Goal: Task Accomplishment & Management: Manage account settings

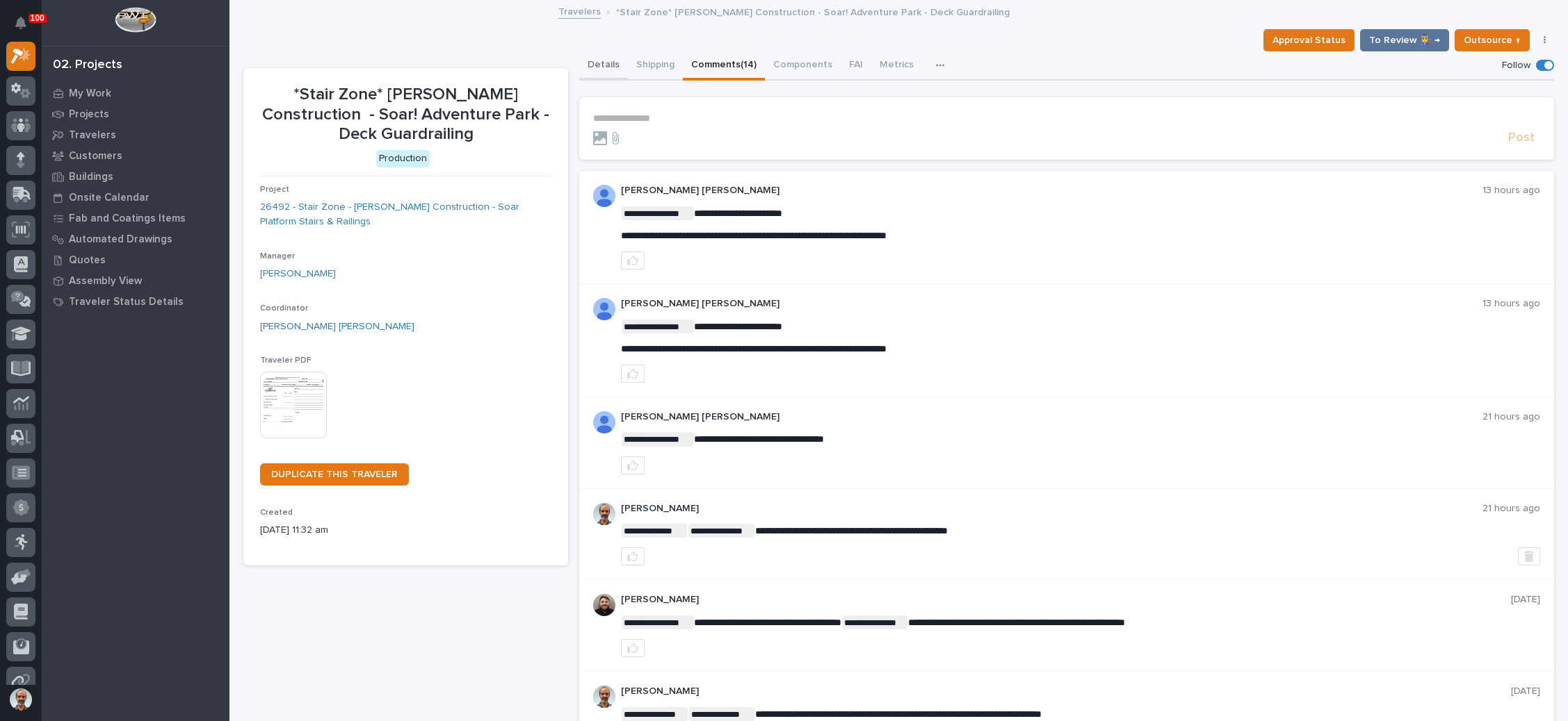
click at [603, 61] on button "Details" at bounding box center [603, 66] width 49 height 29
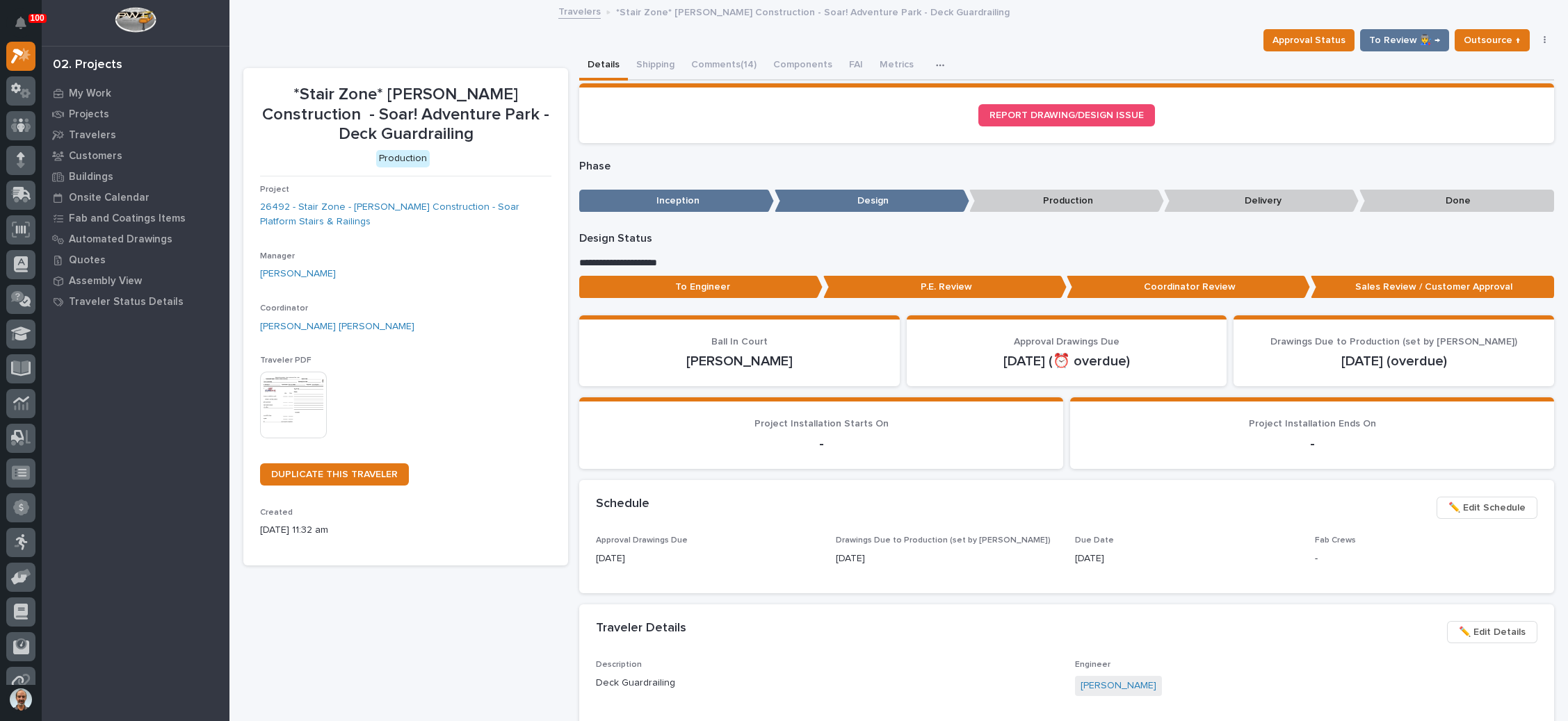
click at [570, 10] on link "Travelers" at bounding box center [579, 11] width 43 height 16
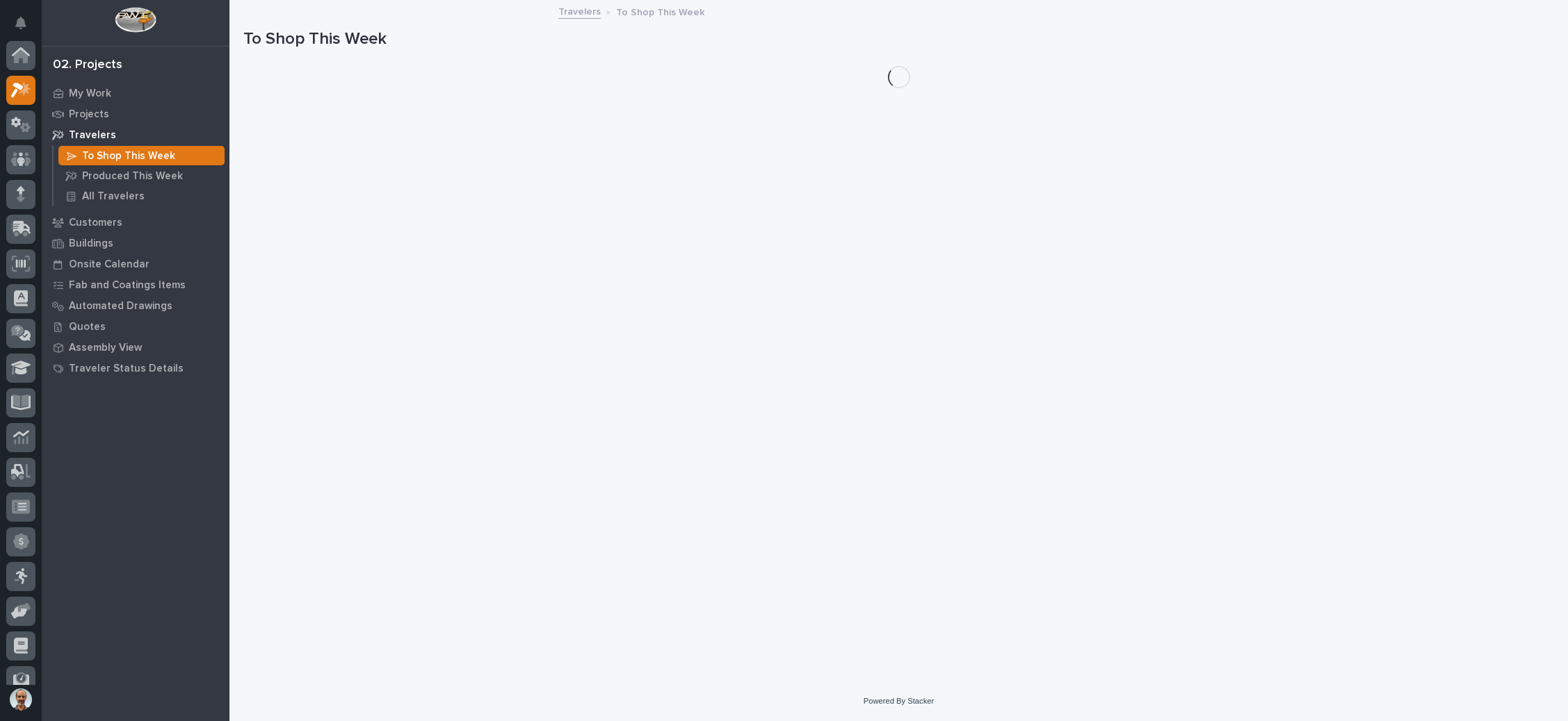
scroll to position [34, 0]
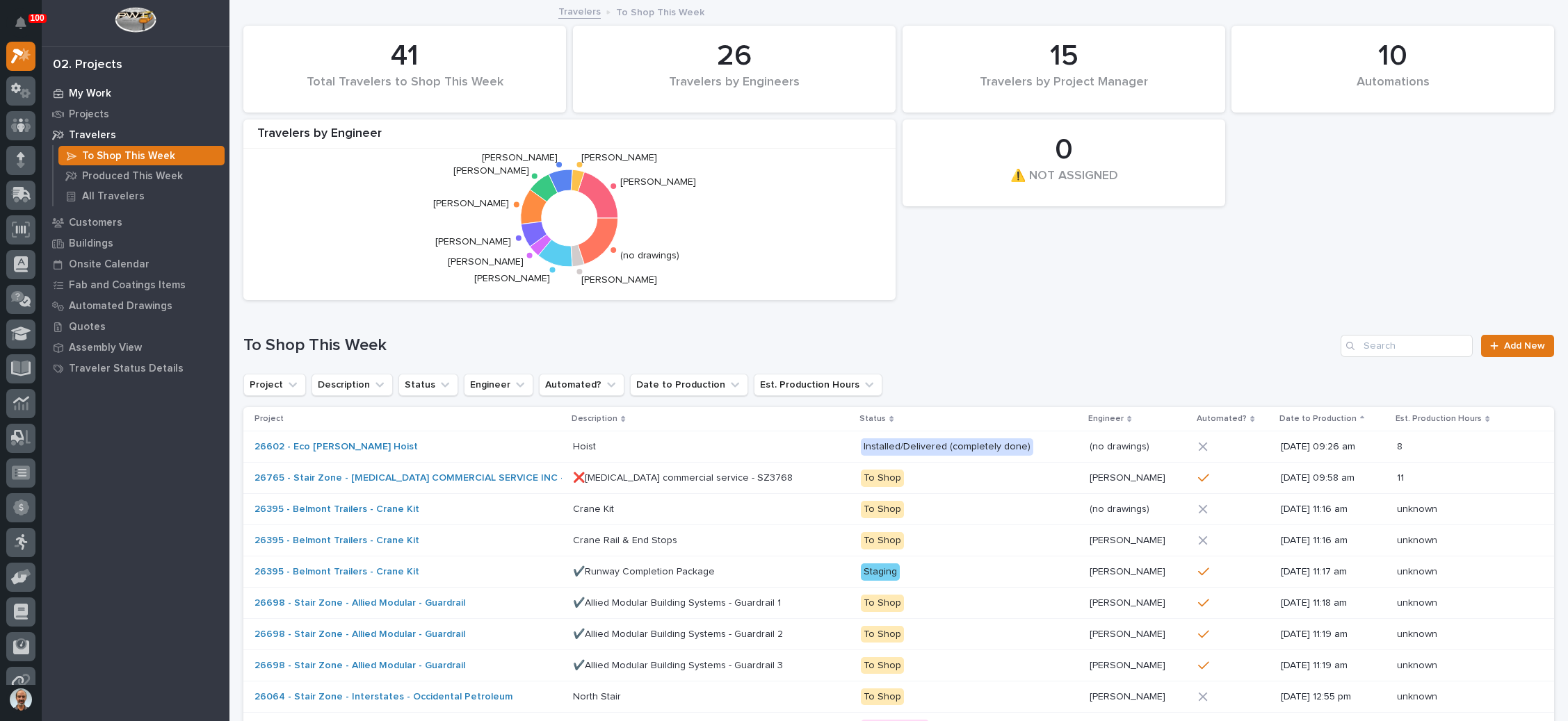
click at [94, 93] on p "My Work" at bounding box center [90, 94] width 43 height 13
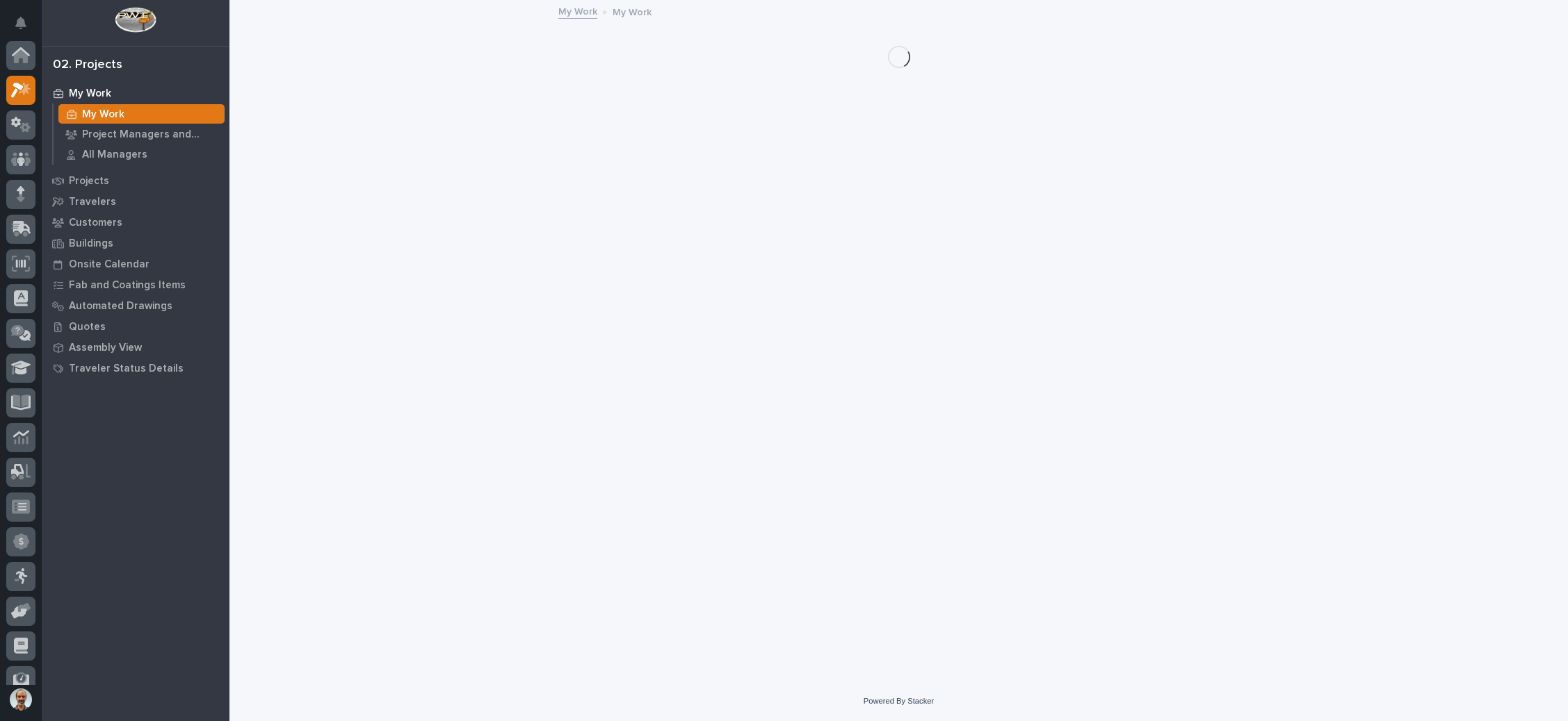
scroll to position [34, 0]
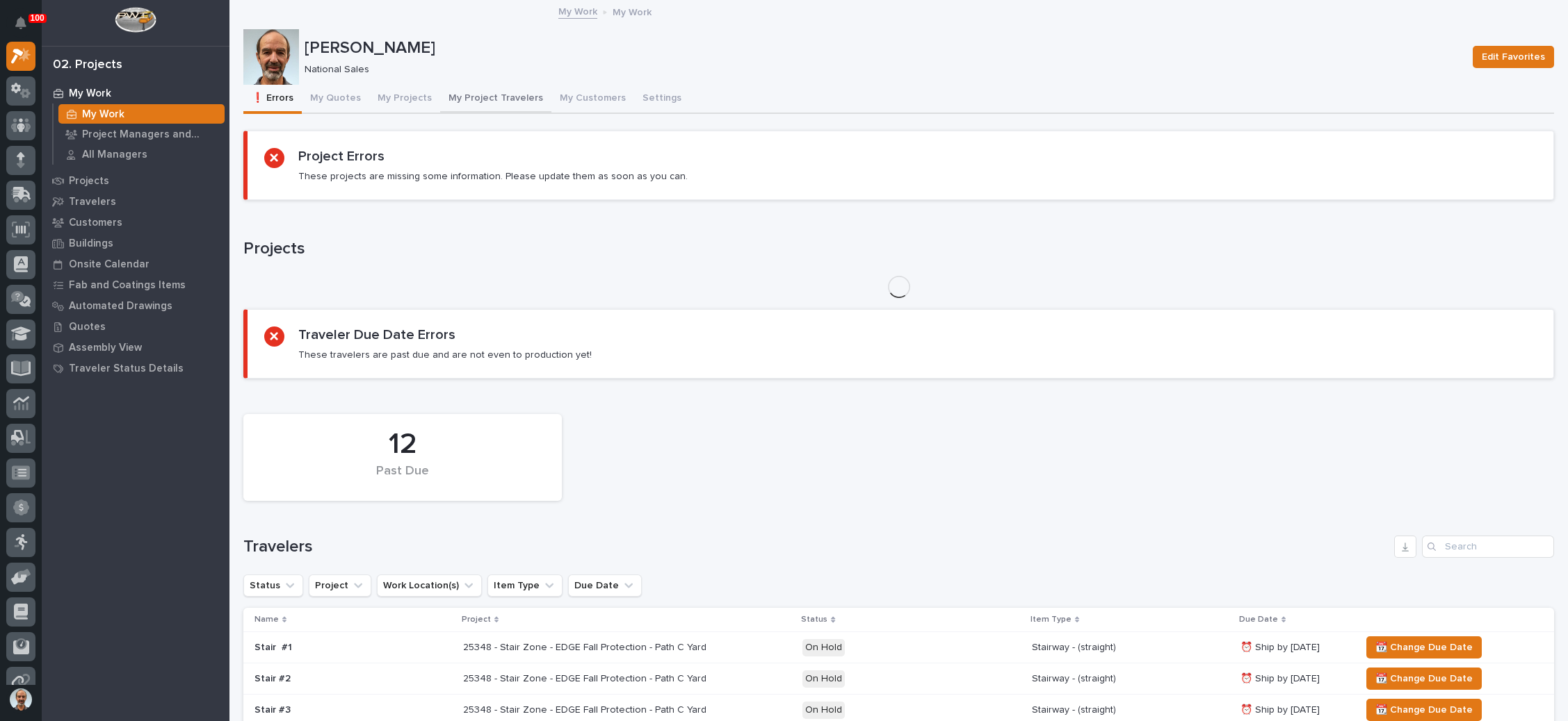
click at [477, 93] on button "My Project Travelers" at bounding box center [495, 99] width 112 height 29
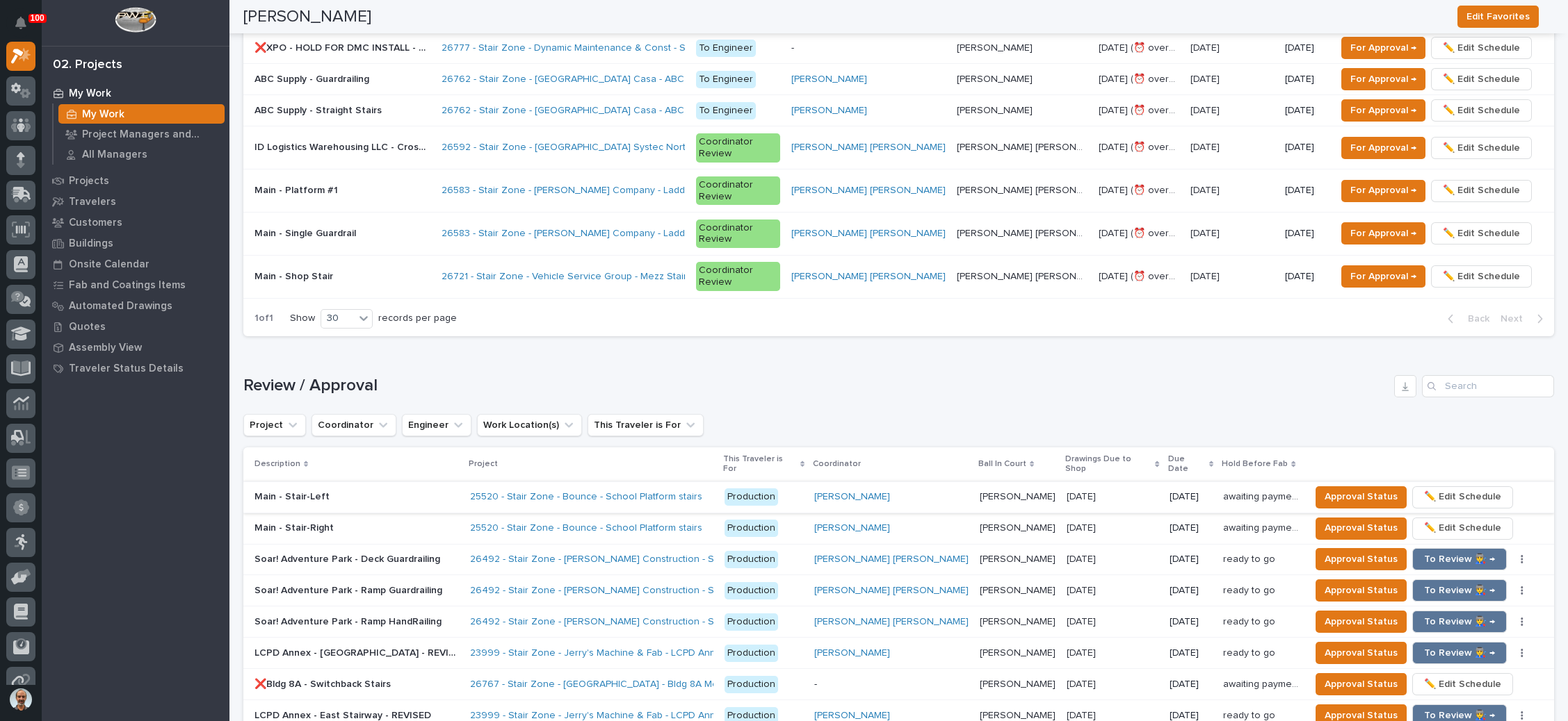
scroll to position [1459, 0]
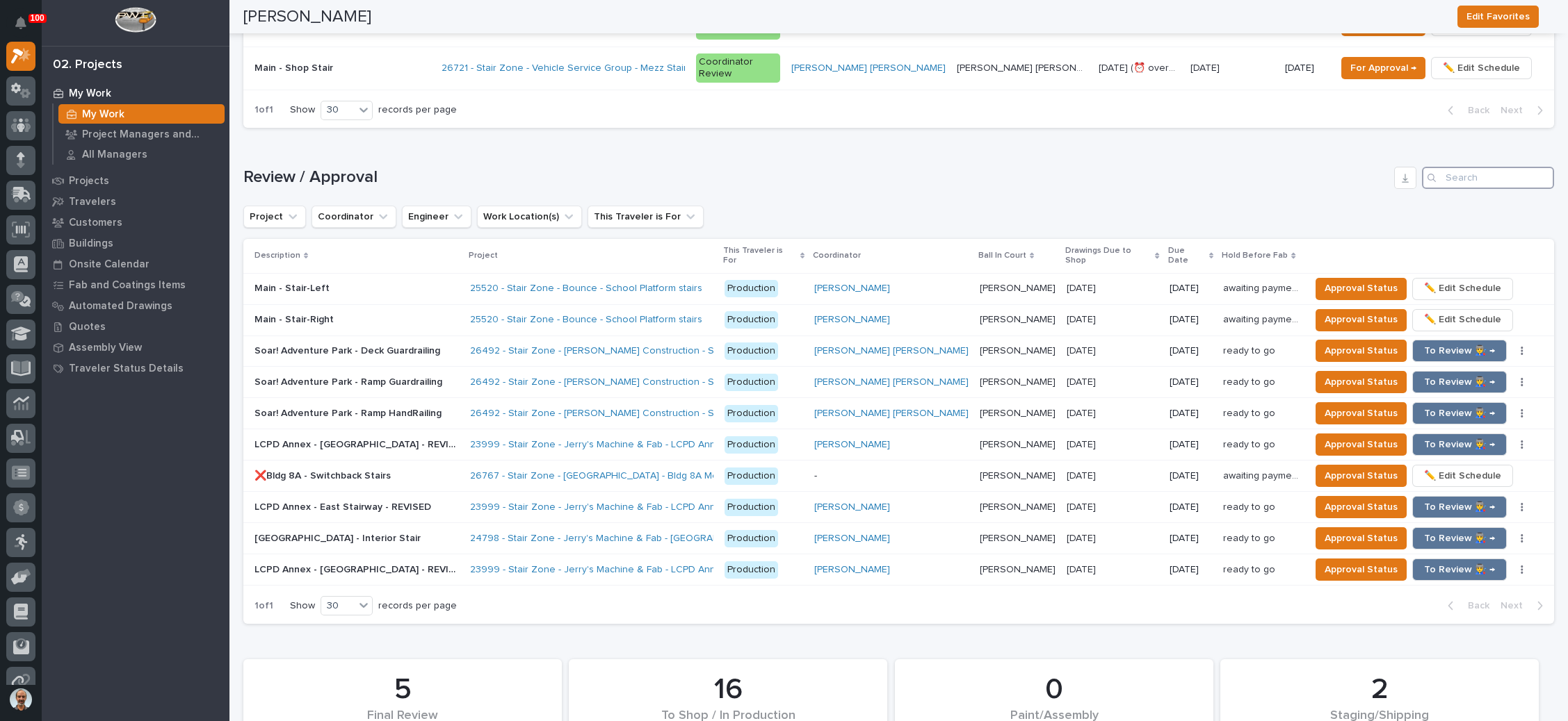
click at [1444, 167] on input "Search" at bounding box center [1488, 178] width 132 height 23
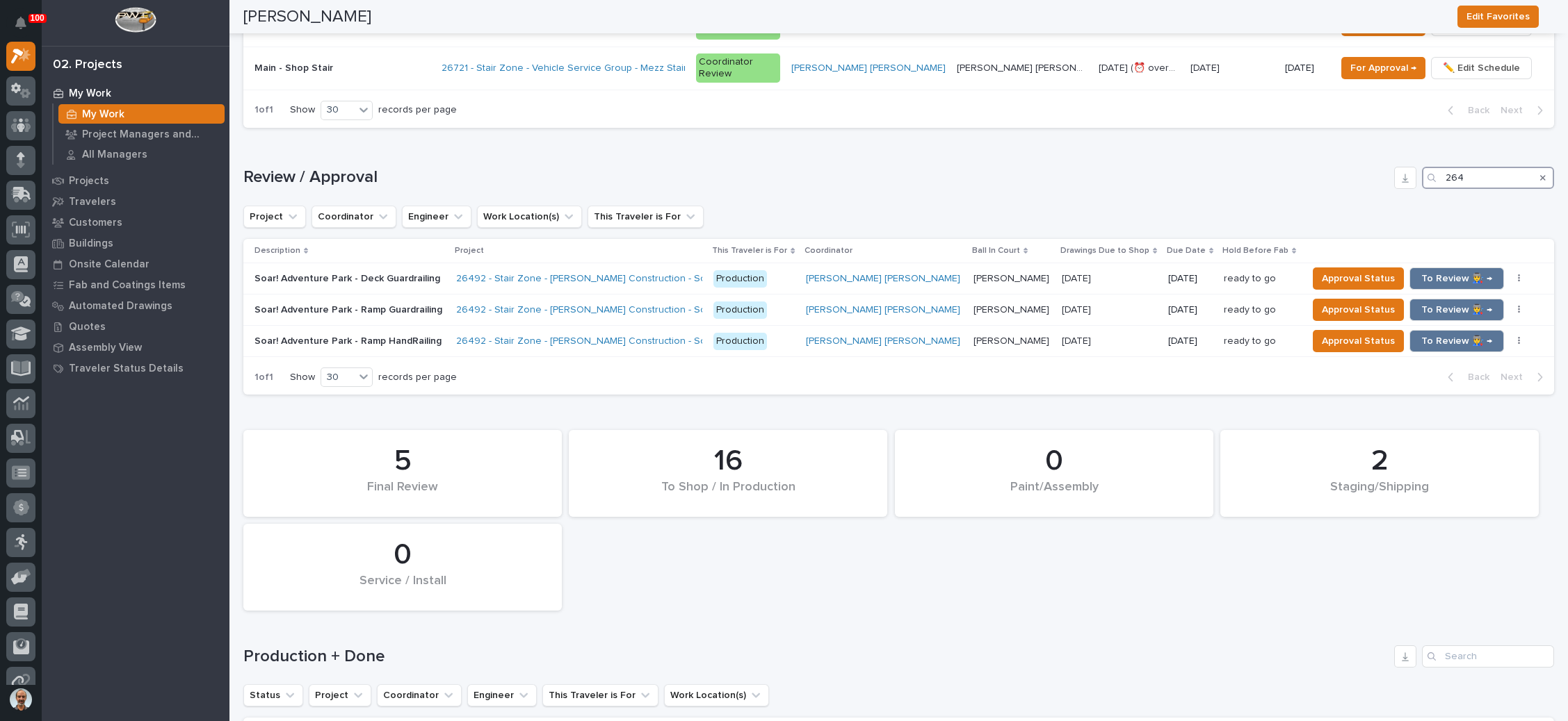
scroll to position [1350, 0]
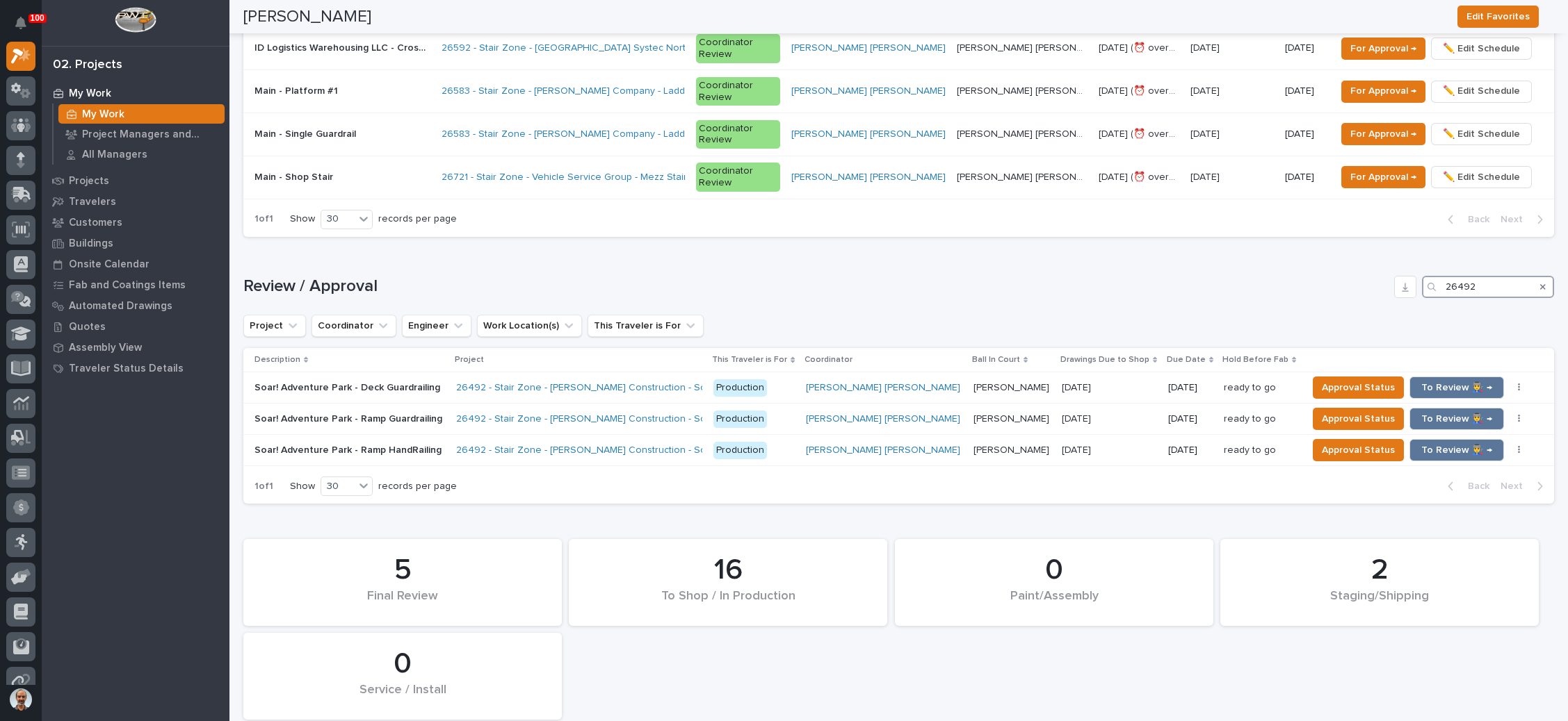
type input "26492"
click at [974, 442] on p "[PERSON_NAME]" at bounding box center [1013, 449] width 79 height 15
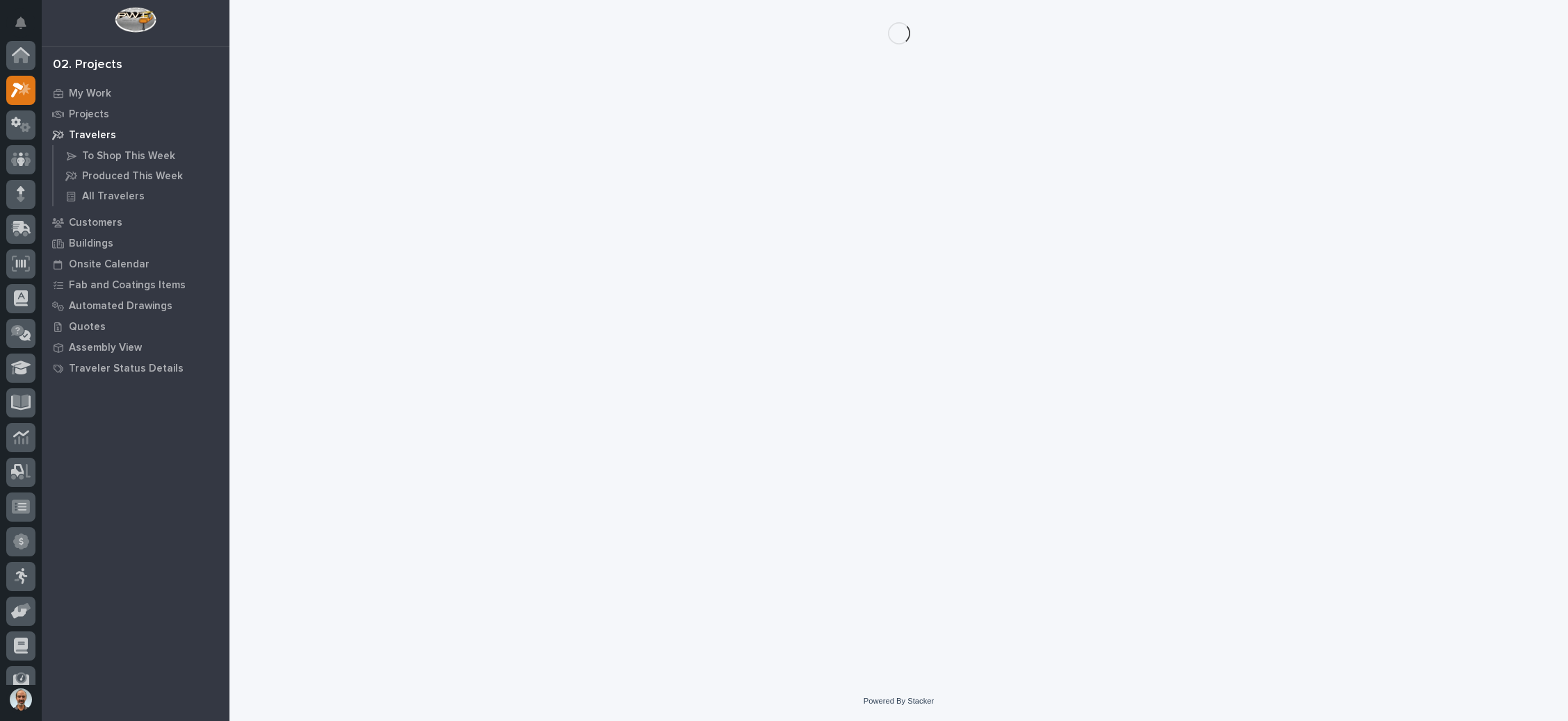
scroll to position [34, 0]
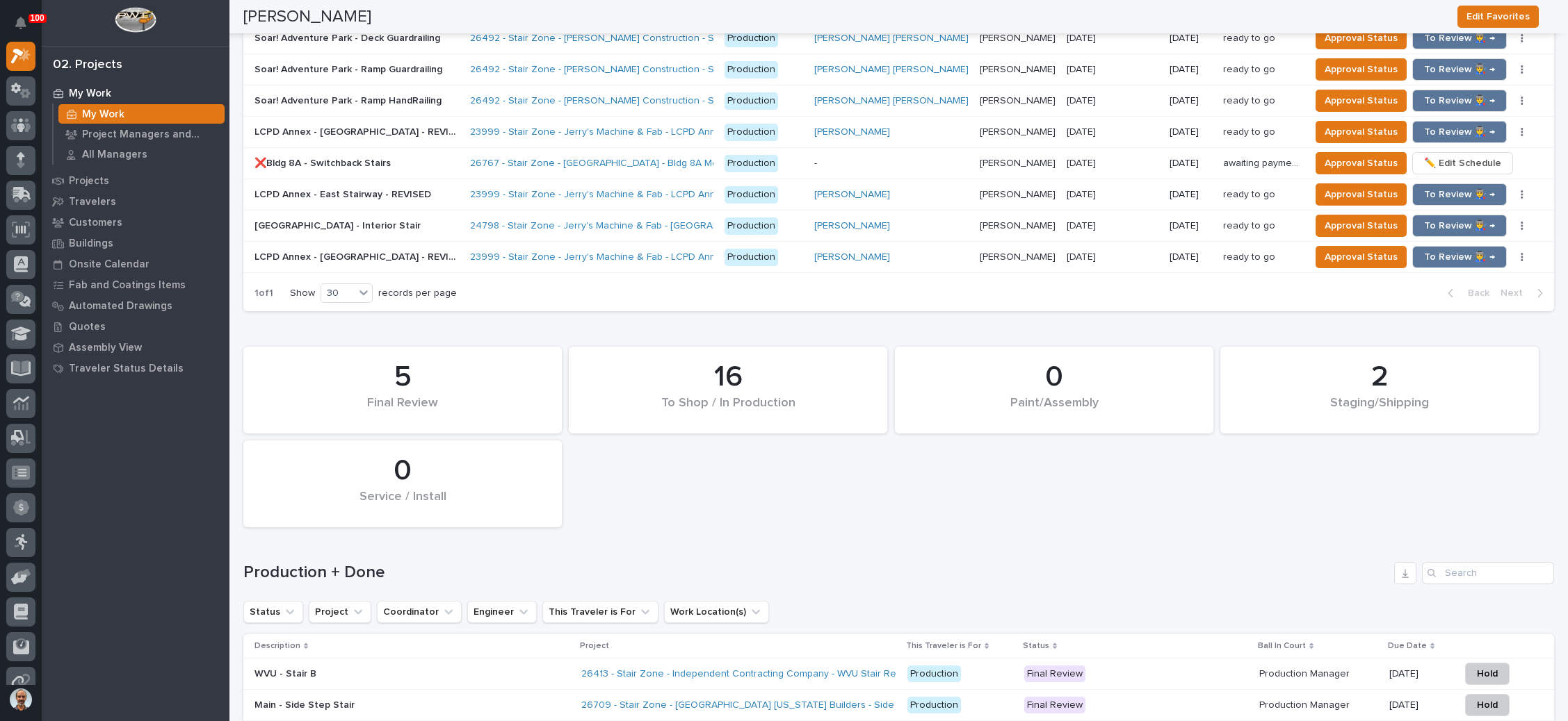
scroll to position [1564, 0]
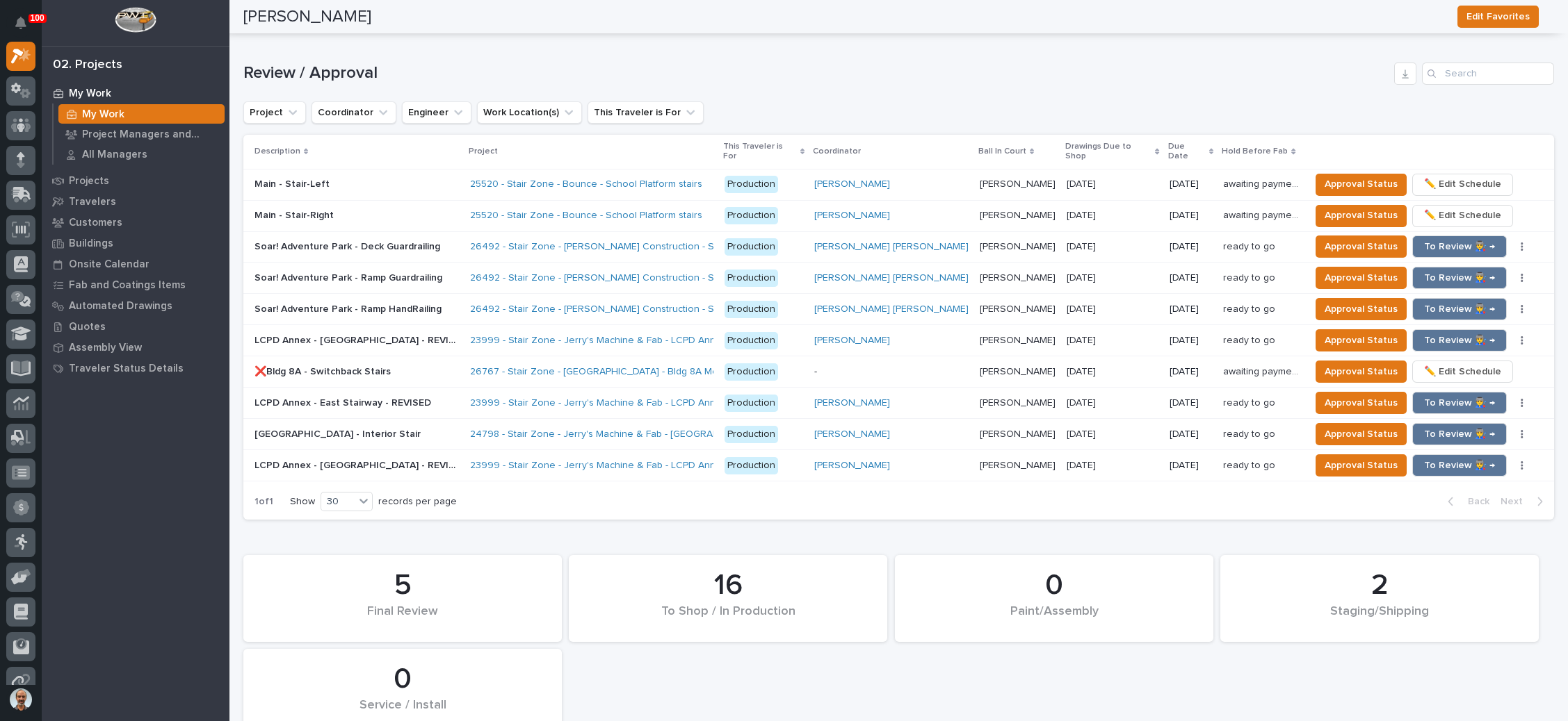
click at [980, 269] on p "[PERSON_NAME]" at bounding box center [1019, 277] width 79 height 15
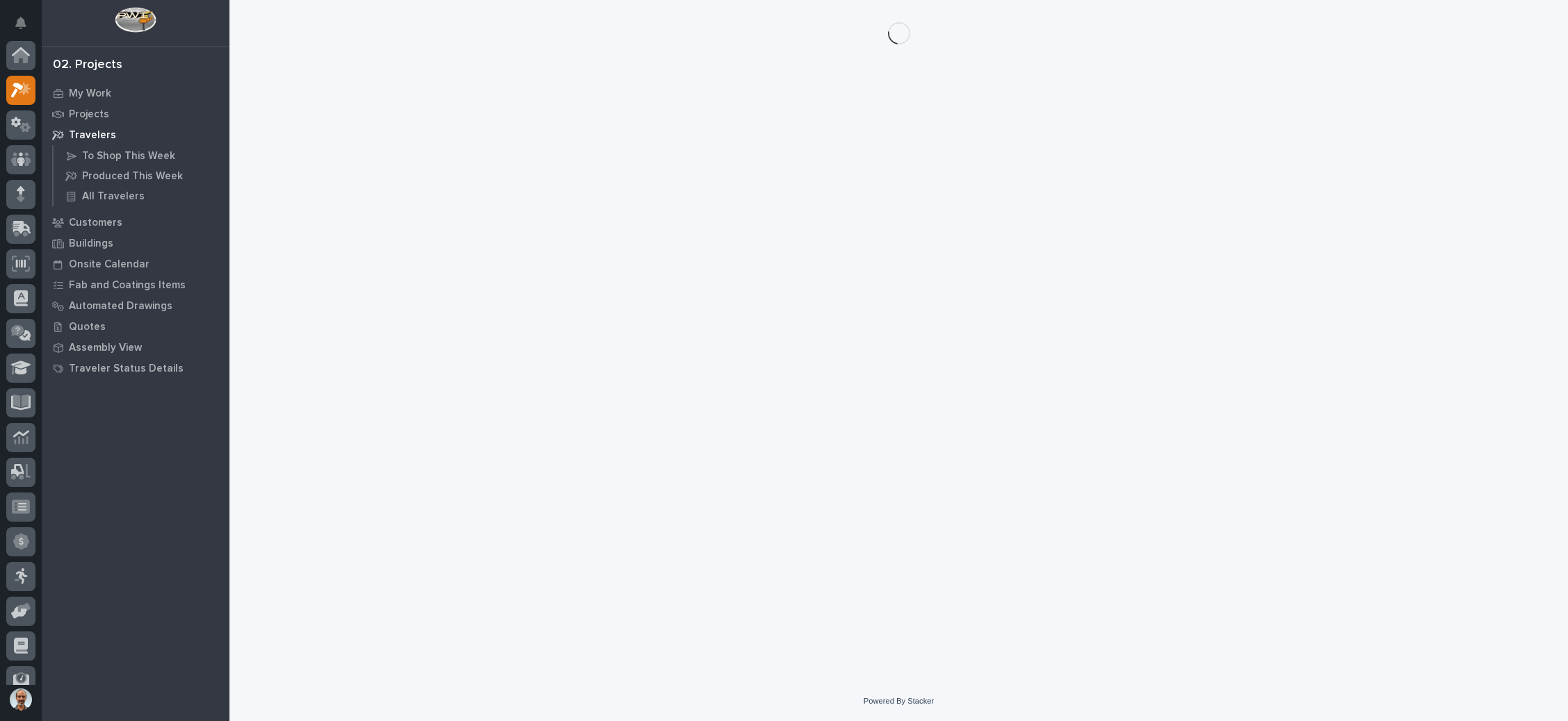
scroll to position [34, 0]
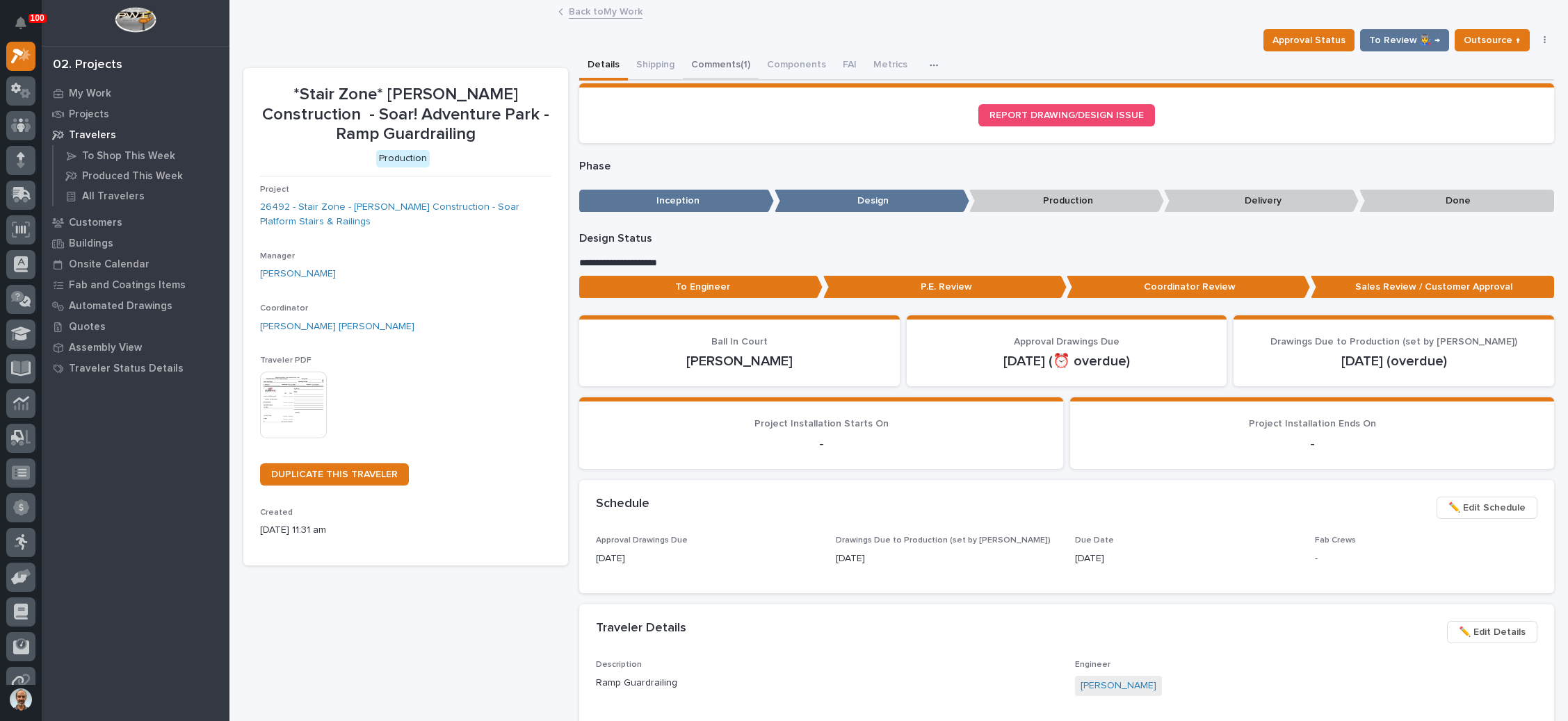
click at [733, 59] on button "Comments (1)" at bounding box center [720, 66] width 76 height 29
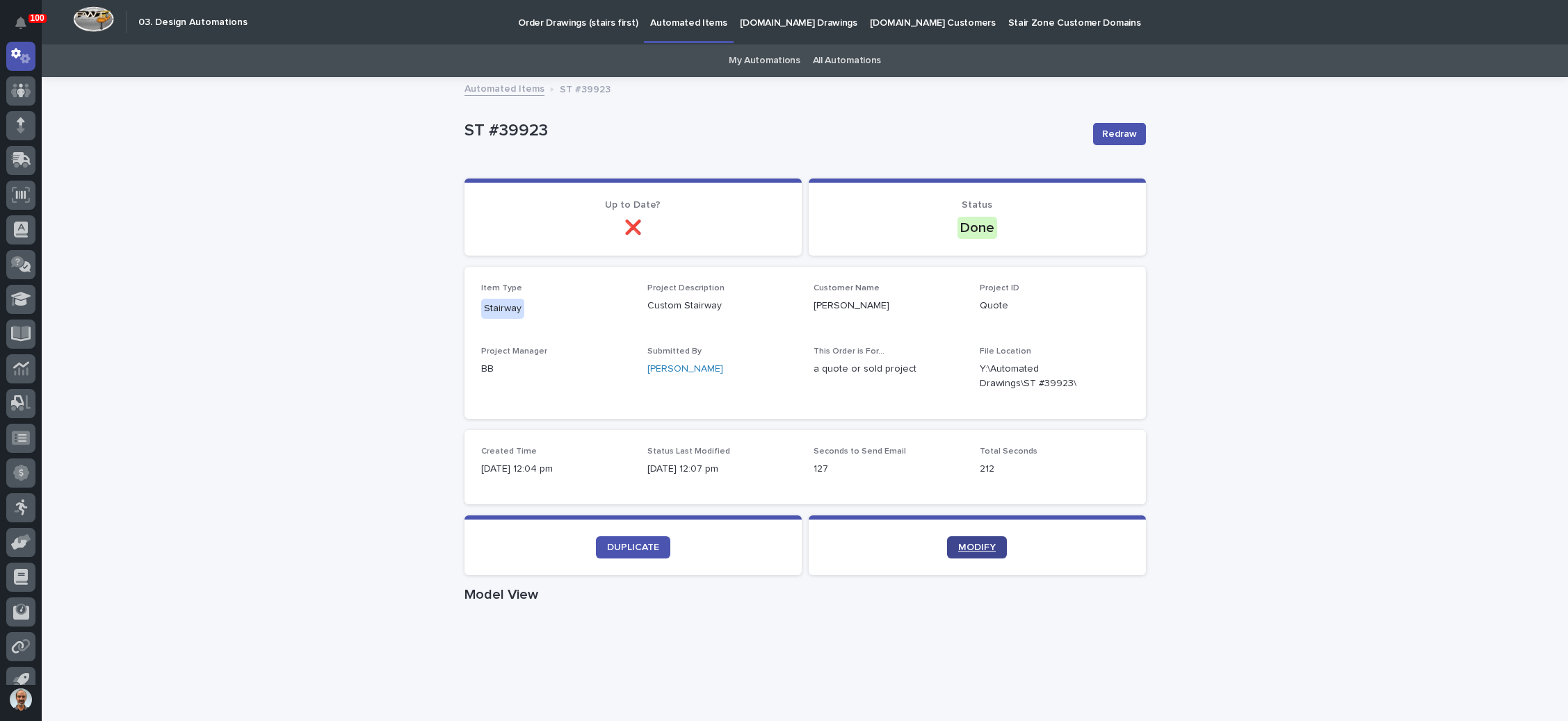
click at [983, 541] on link "MODIFY" at bounding box center [977, 547] width 60 height 23
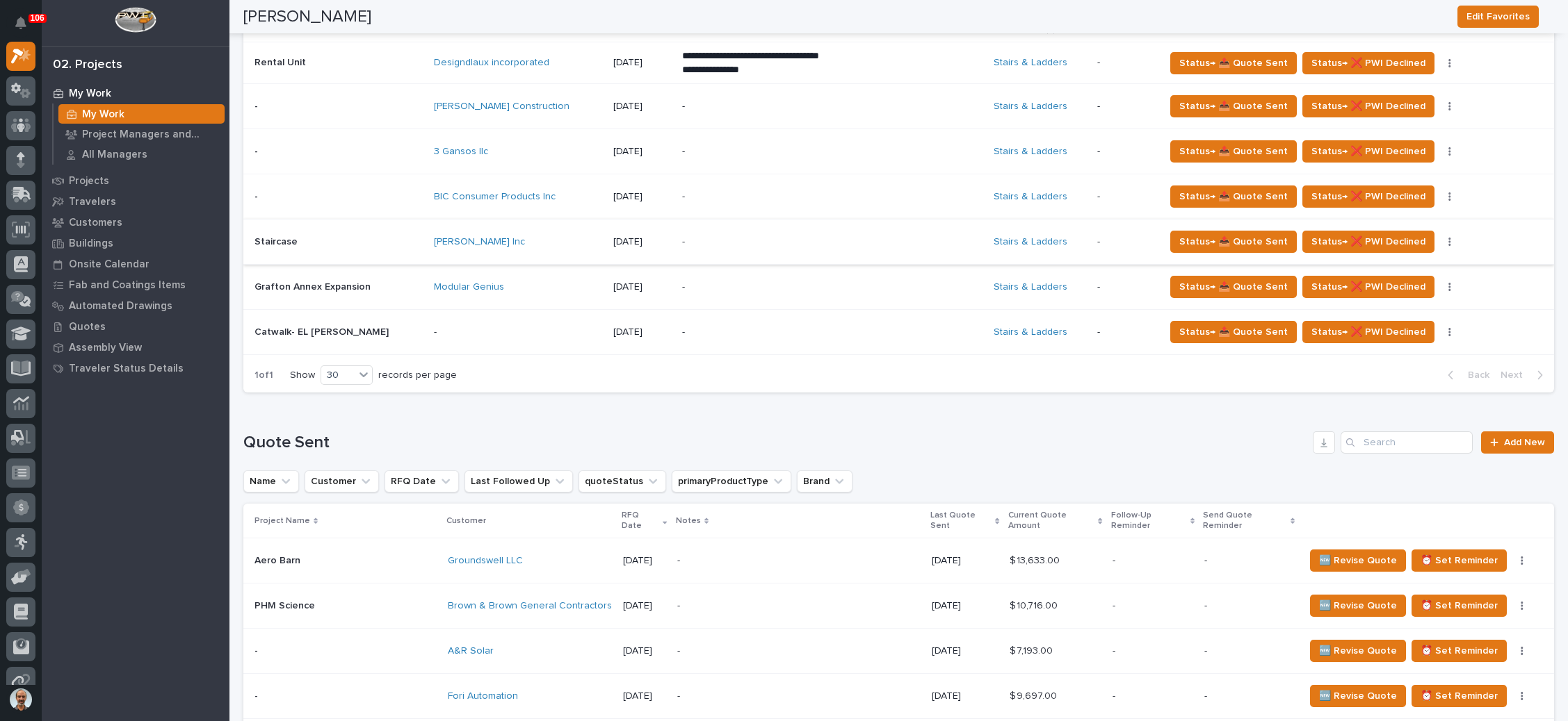
scroll to position [626, 0]
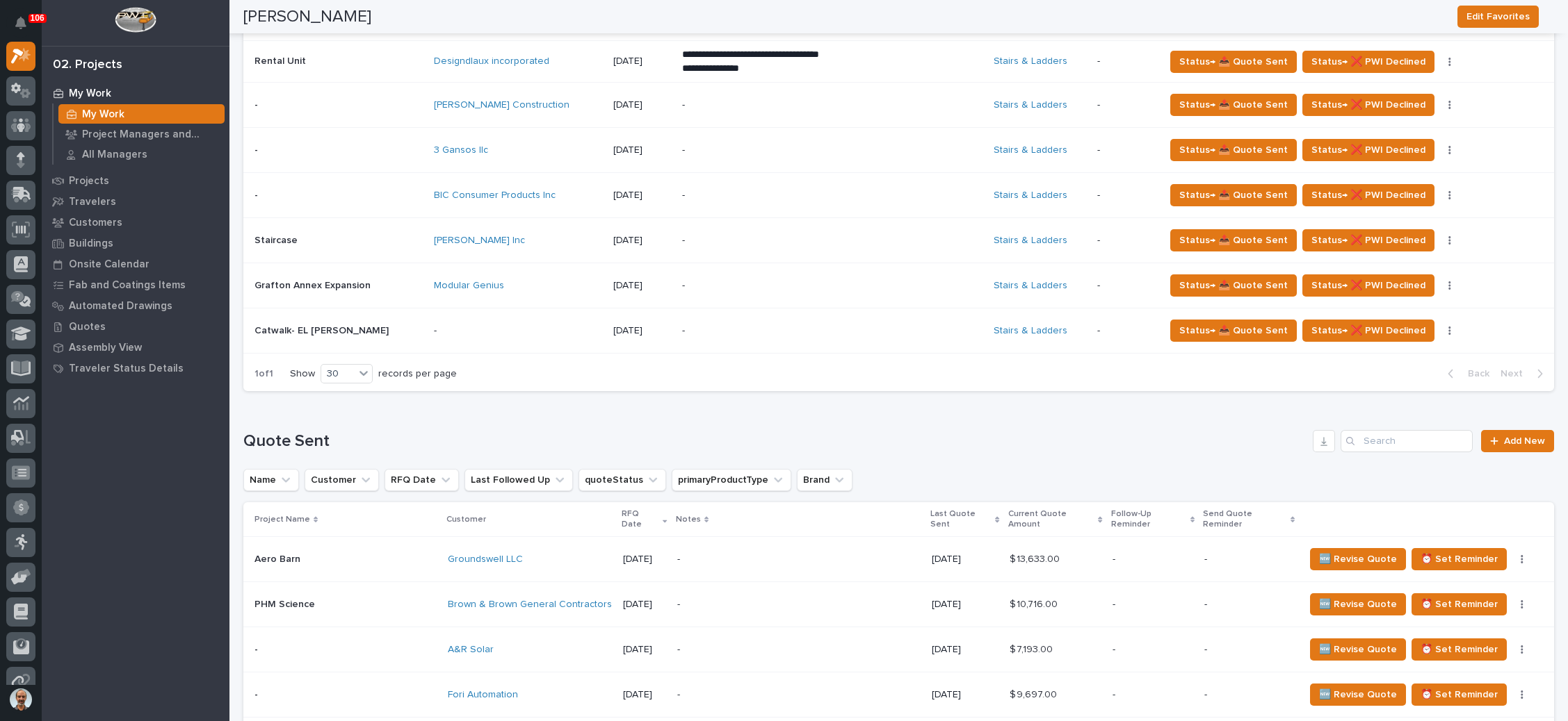
click at [769, 245] on div "-" at bounding box center [804, 240] width 243 height 31
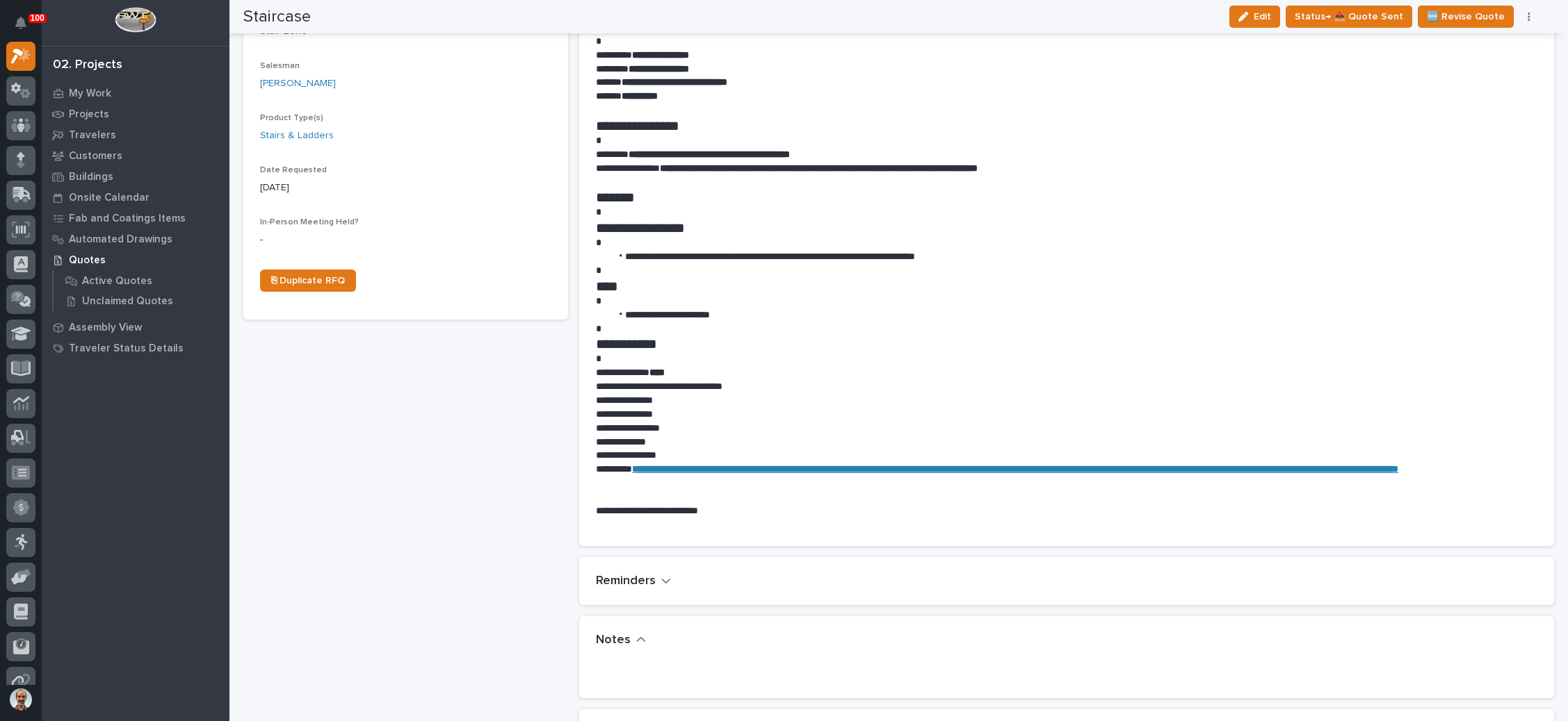
scroll to position [313, 0]
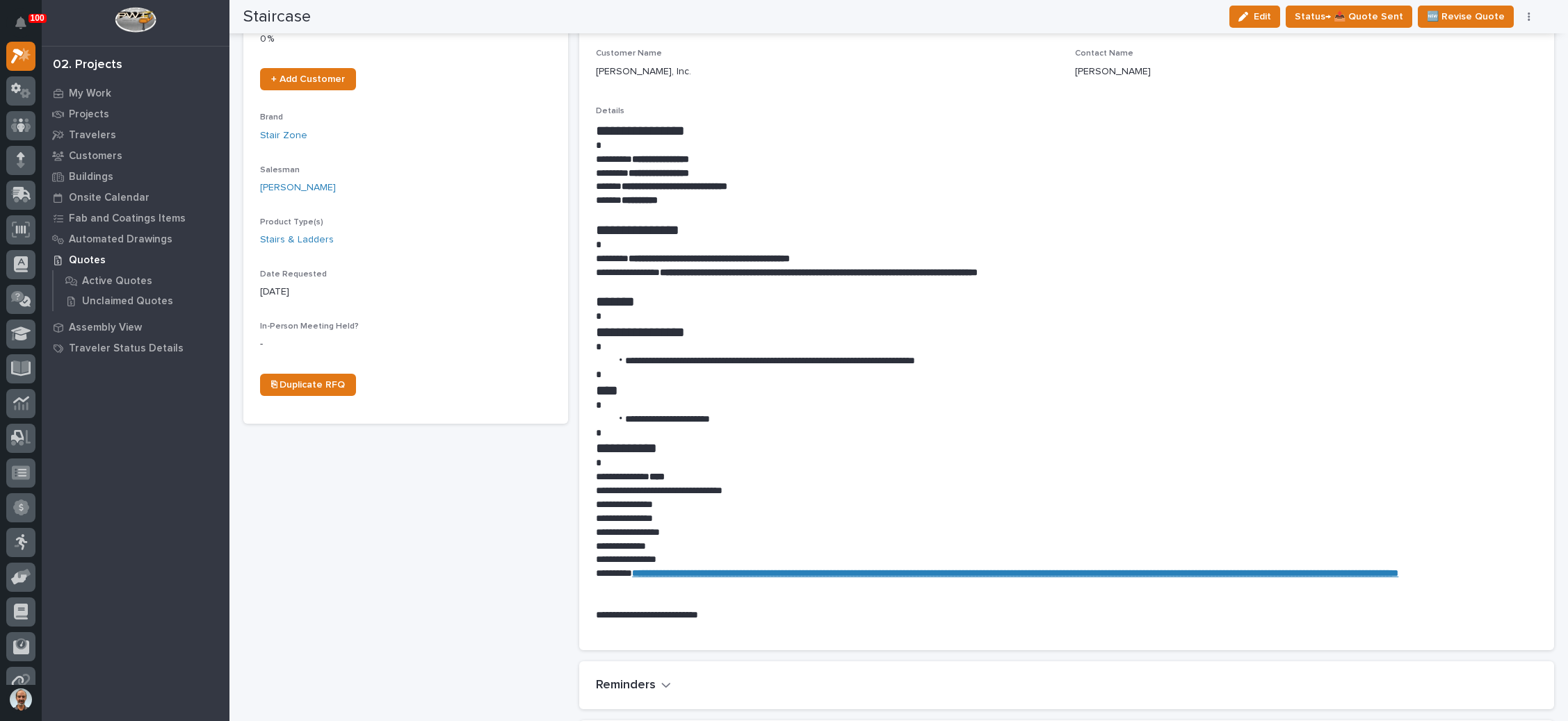
click at [980, 256] on p "**********" at bounding box center [1061, 258] width 929 height 14
click at [1048, 371] on p at bounding box center [1061, 375] width 929 height 14
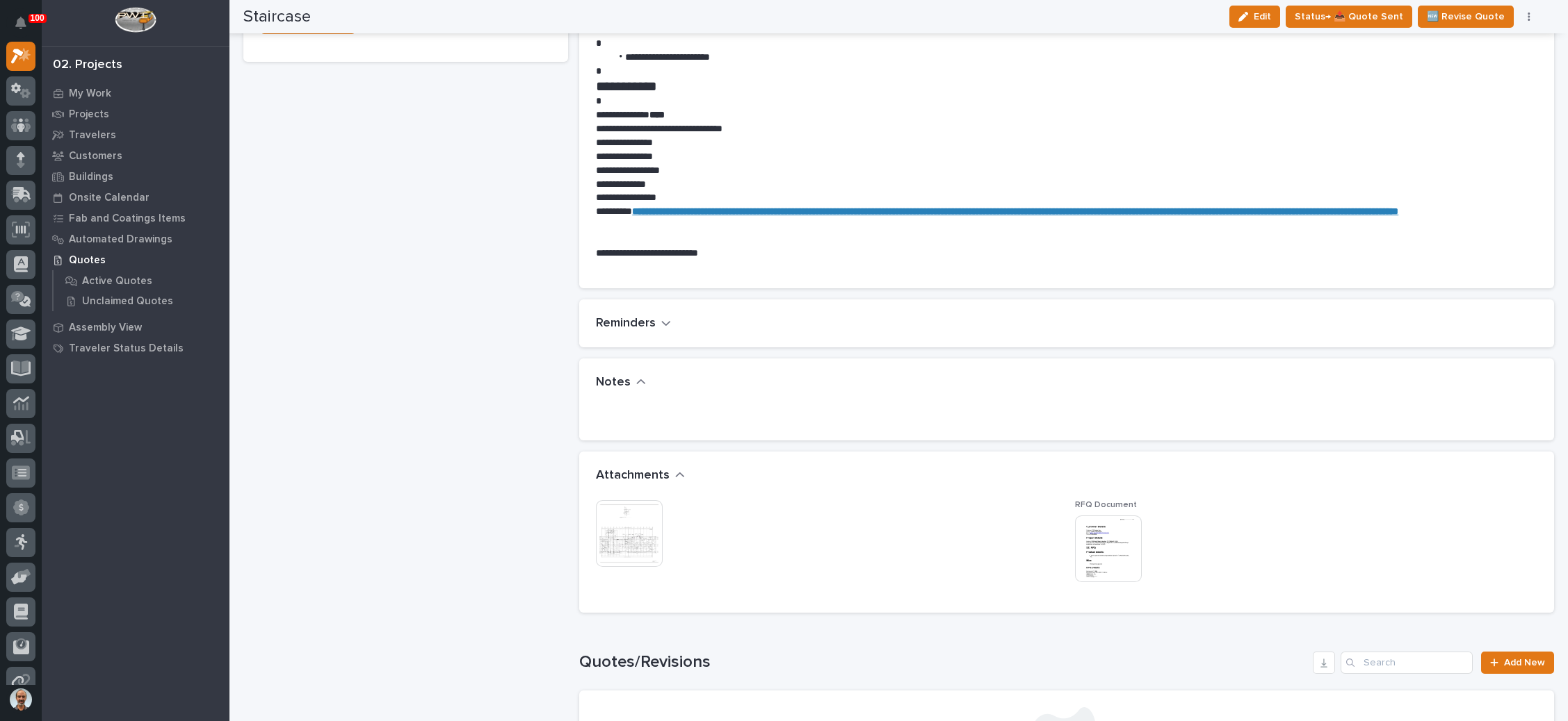
scroll to position [729, 0]
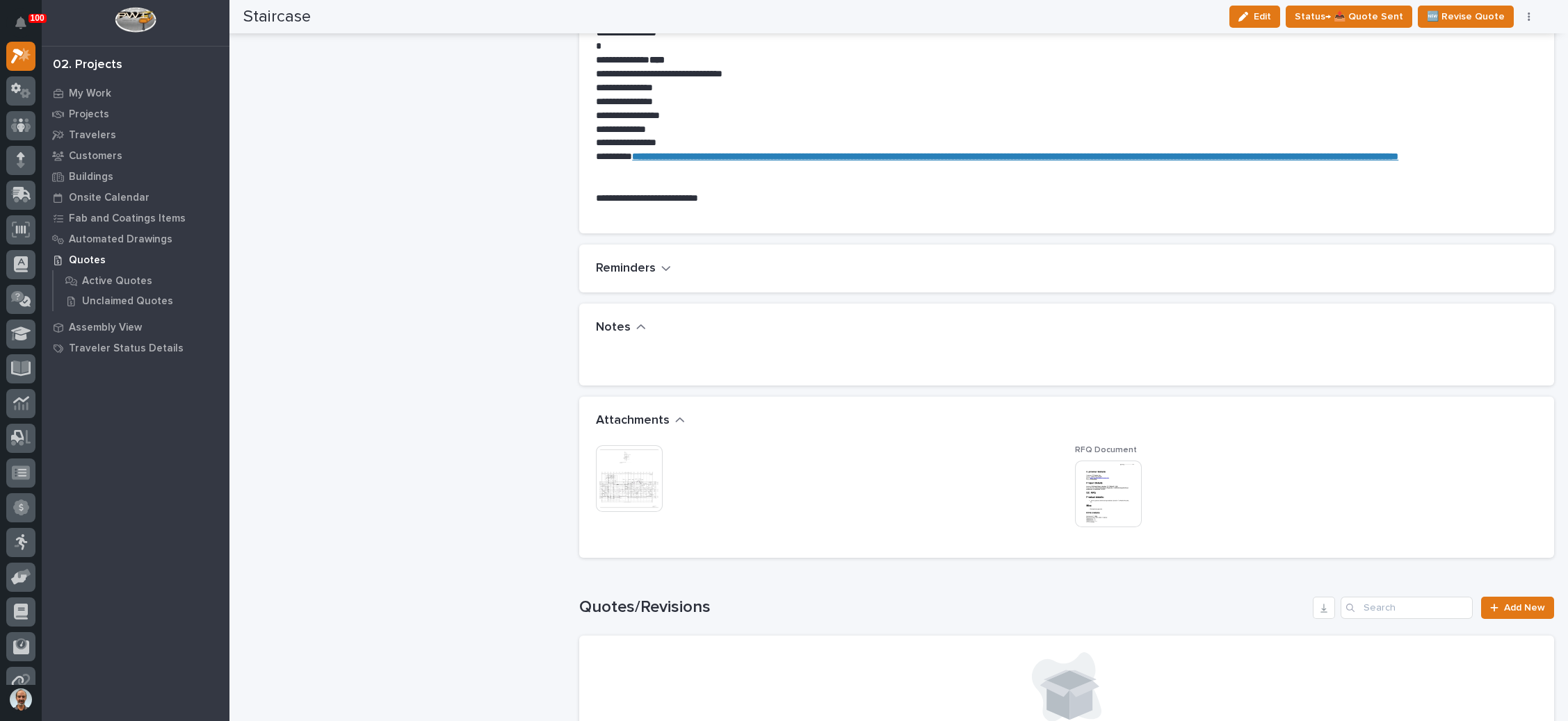
click at [1078, 471] on img at bounding box center [1109, 494] width 67 height 67
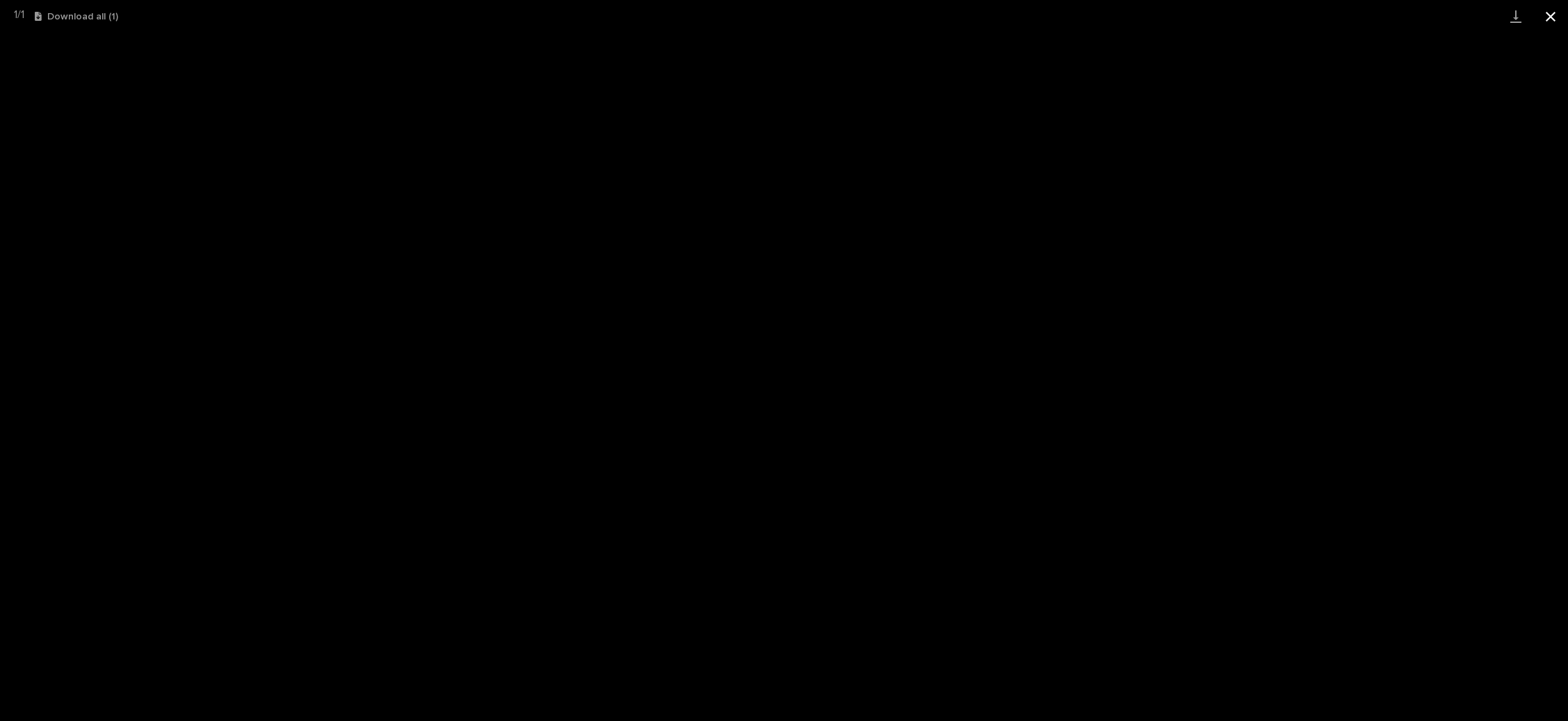
click at [1546, 16] on button "Close gallery" at bounding box center [1550, 16] width 34 height 33
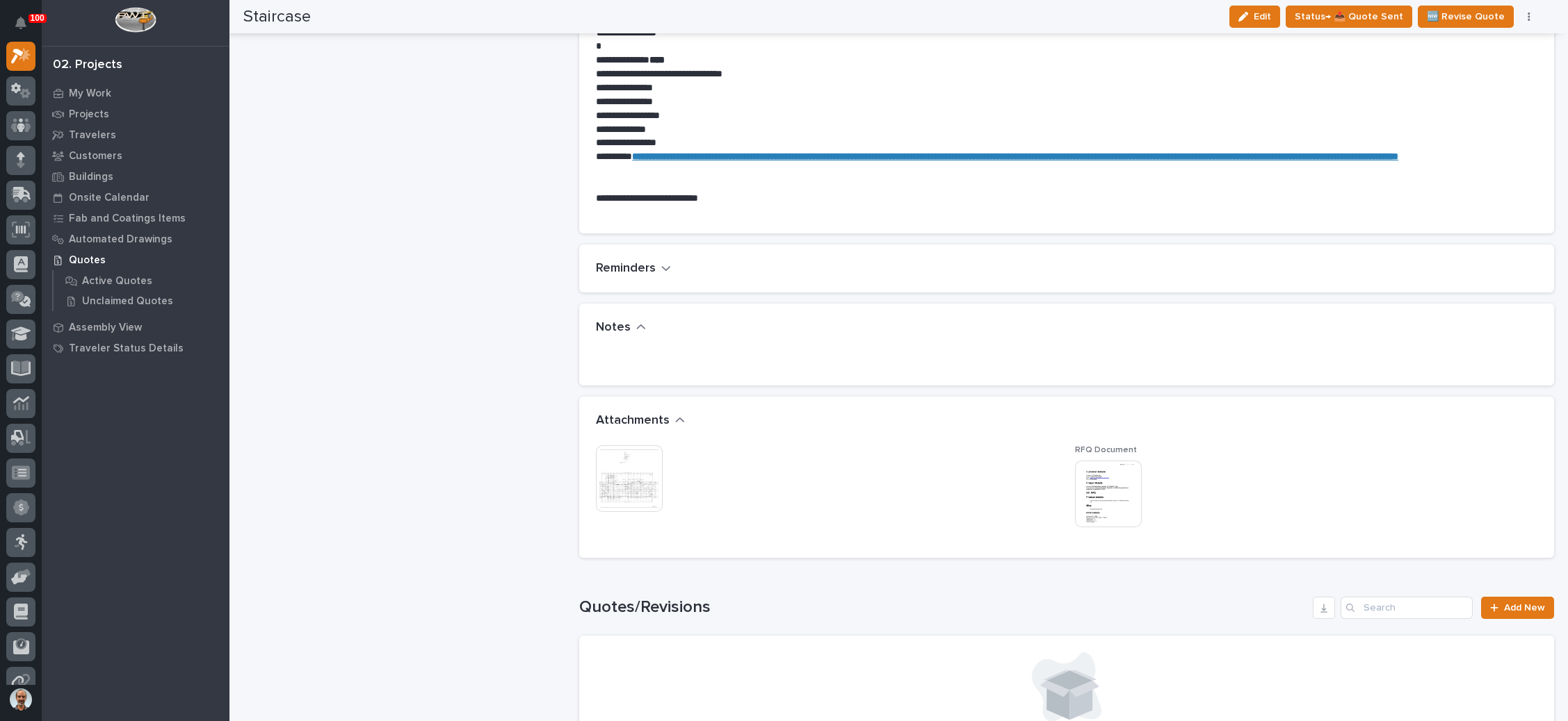
click at [638, 470] on img at bounding box center [630, 479] width 67 height 67
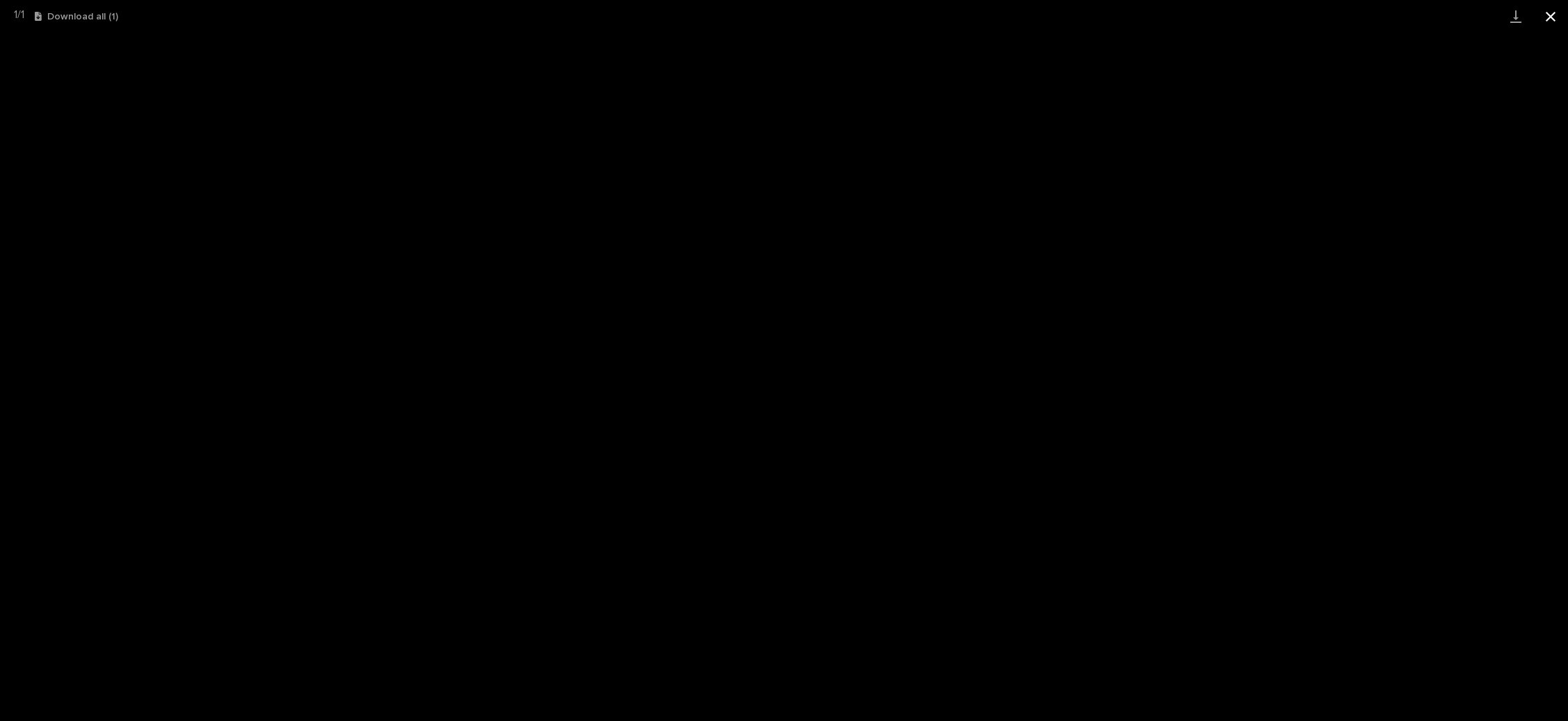
click at [1555, 16] on button "Close gallery" at bounding box center [1550, 16] width 34 height 33
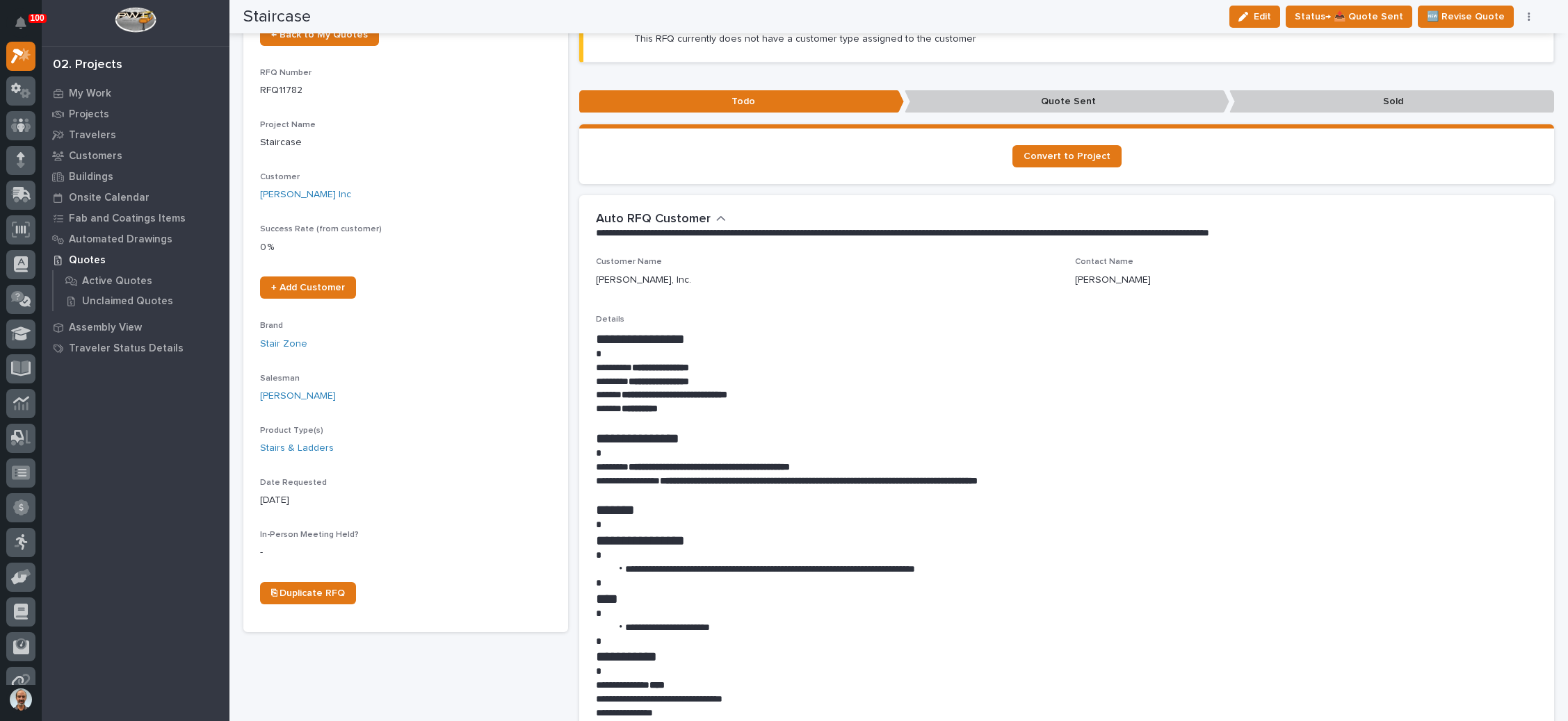
scroll to position [0, 0]
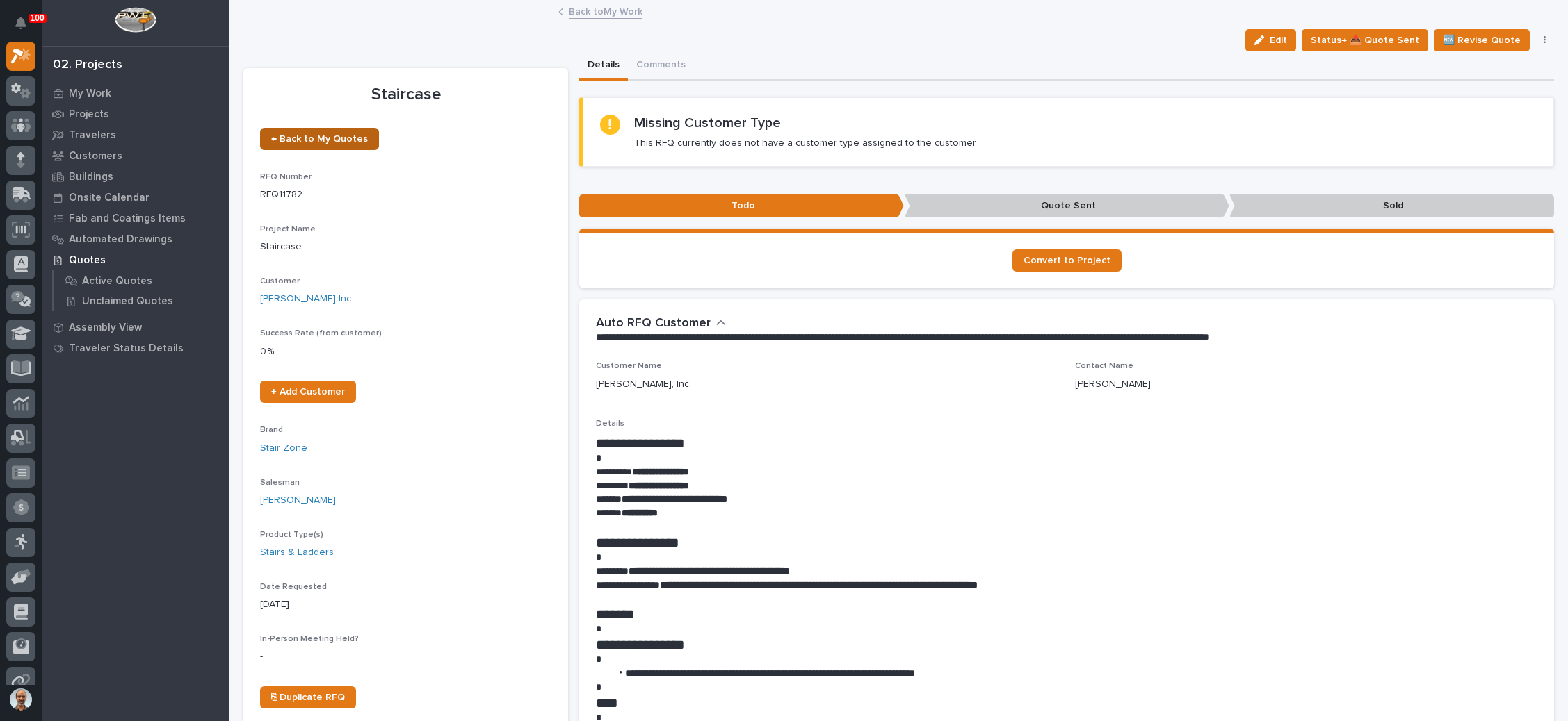
click at [305, 131] on link "← Back to My Quotes" at bounding box center [319, 139] width 119 height 23
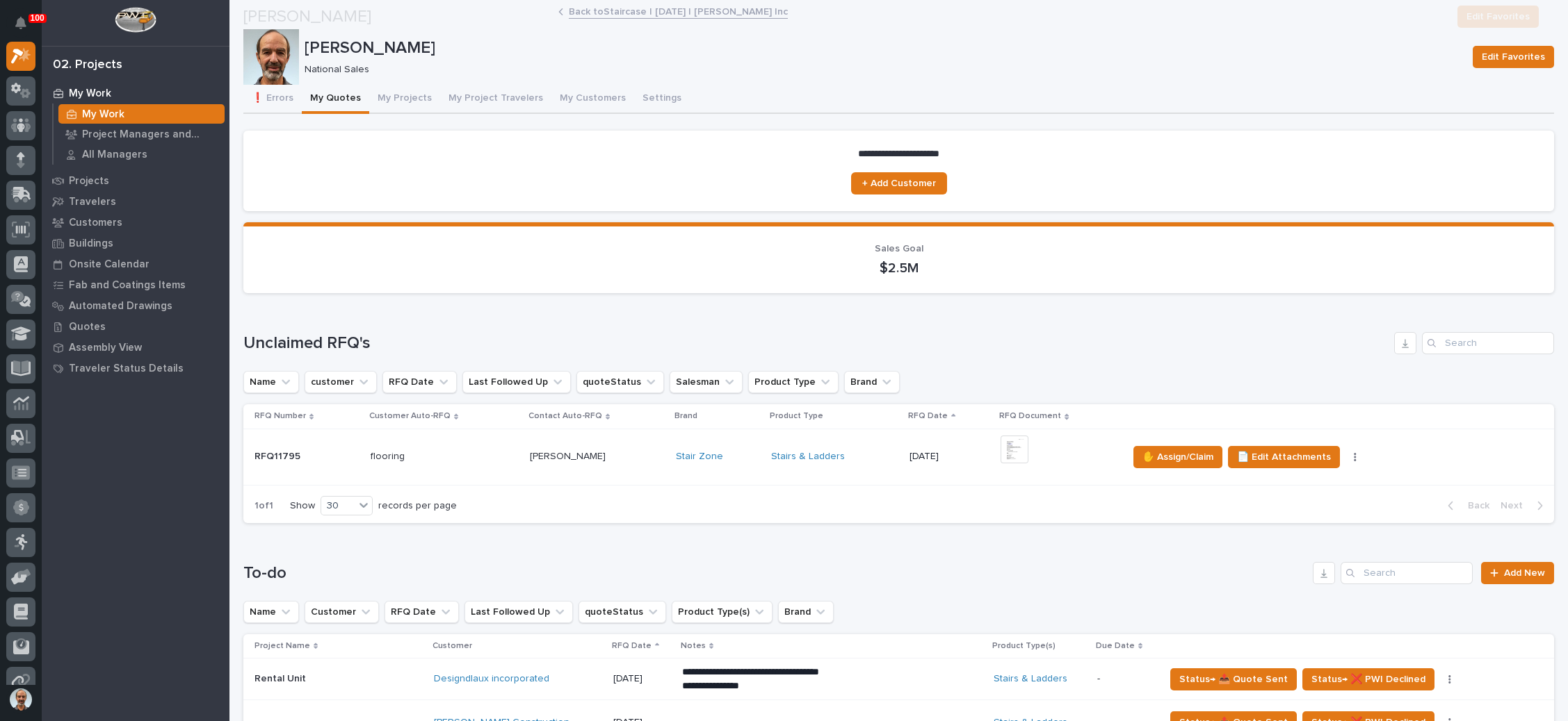
scroll to position [209, 0]
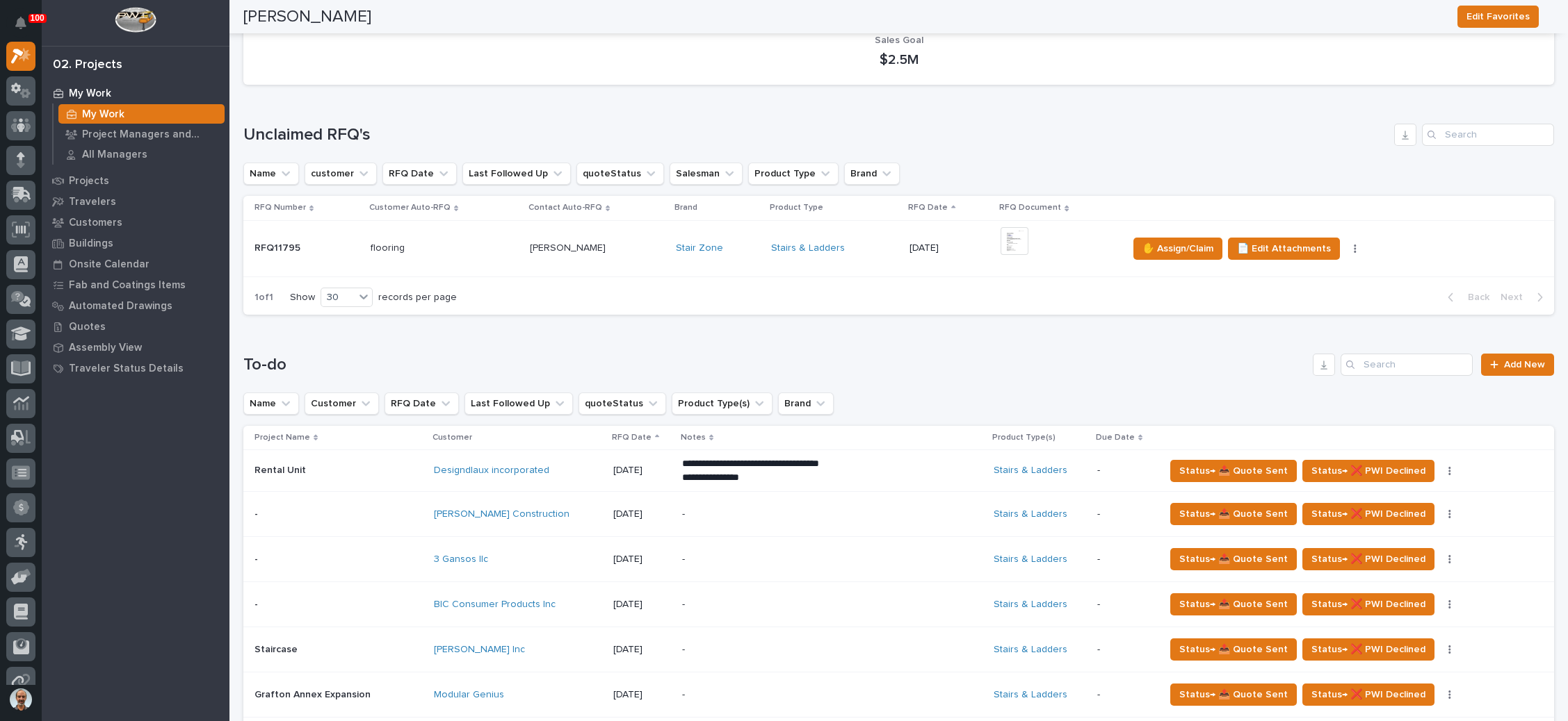
click at [1046, 245] on div "+ 0" at bounding box center [1059, 248] width 116 height 43
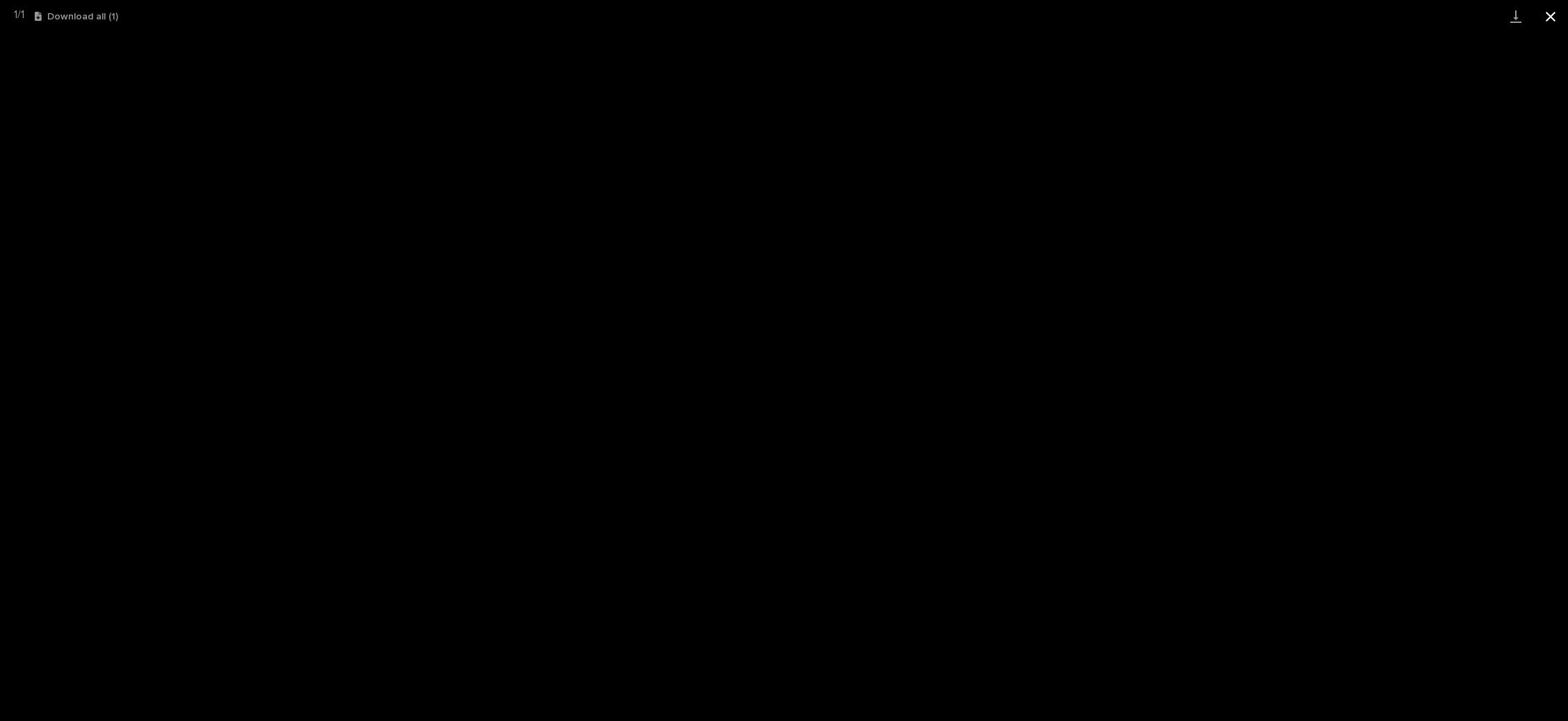
click at [1553, 18] on button "Close gallery" at bounding box center [1550, 16] width 34 height 33
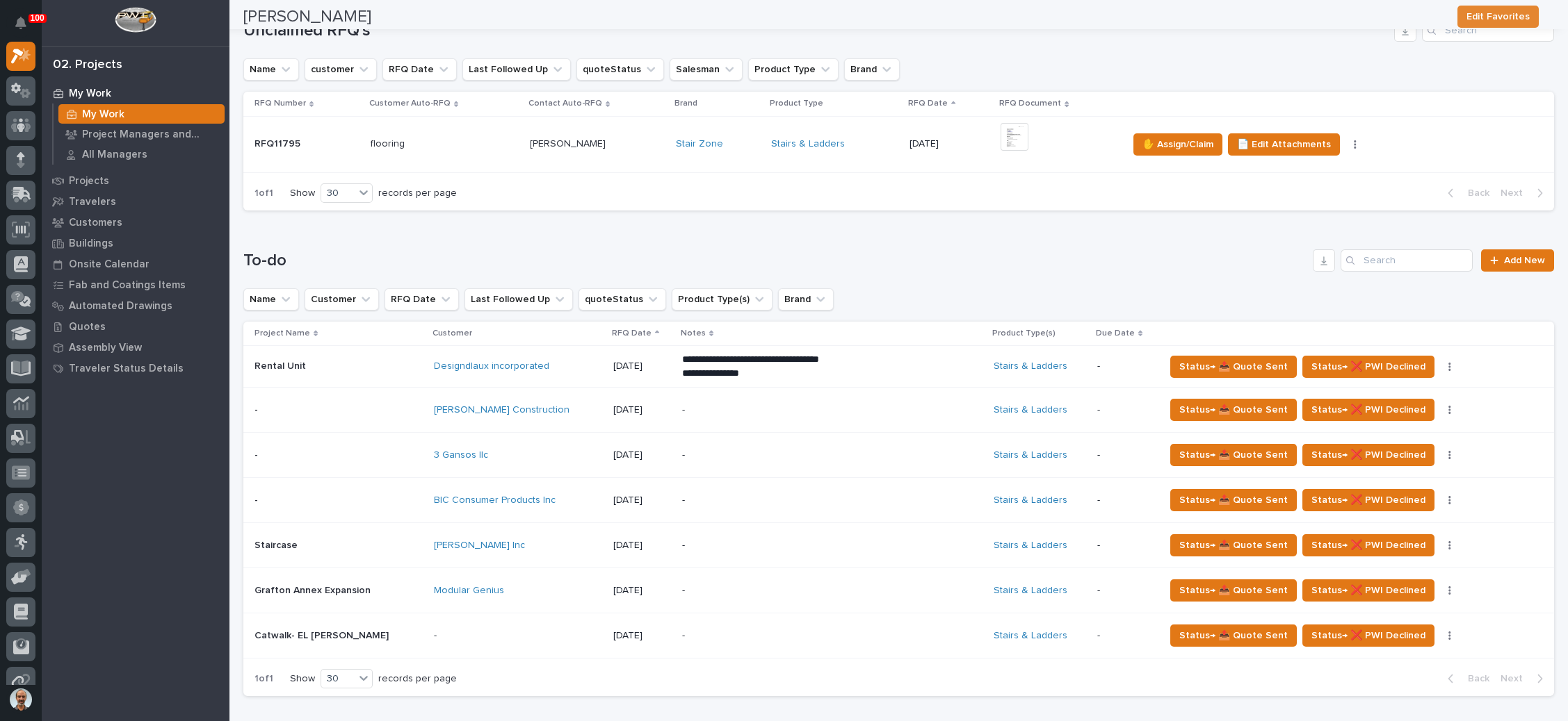
scroll to position [521, 0]
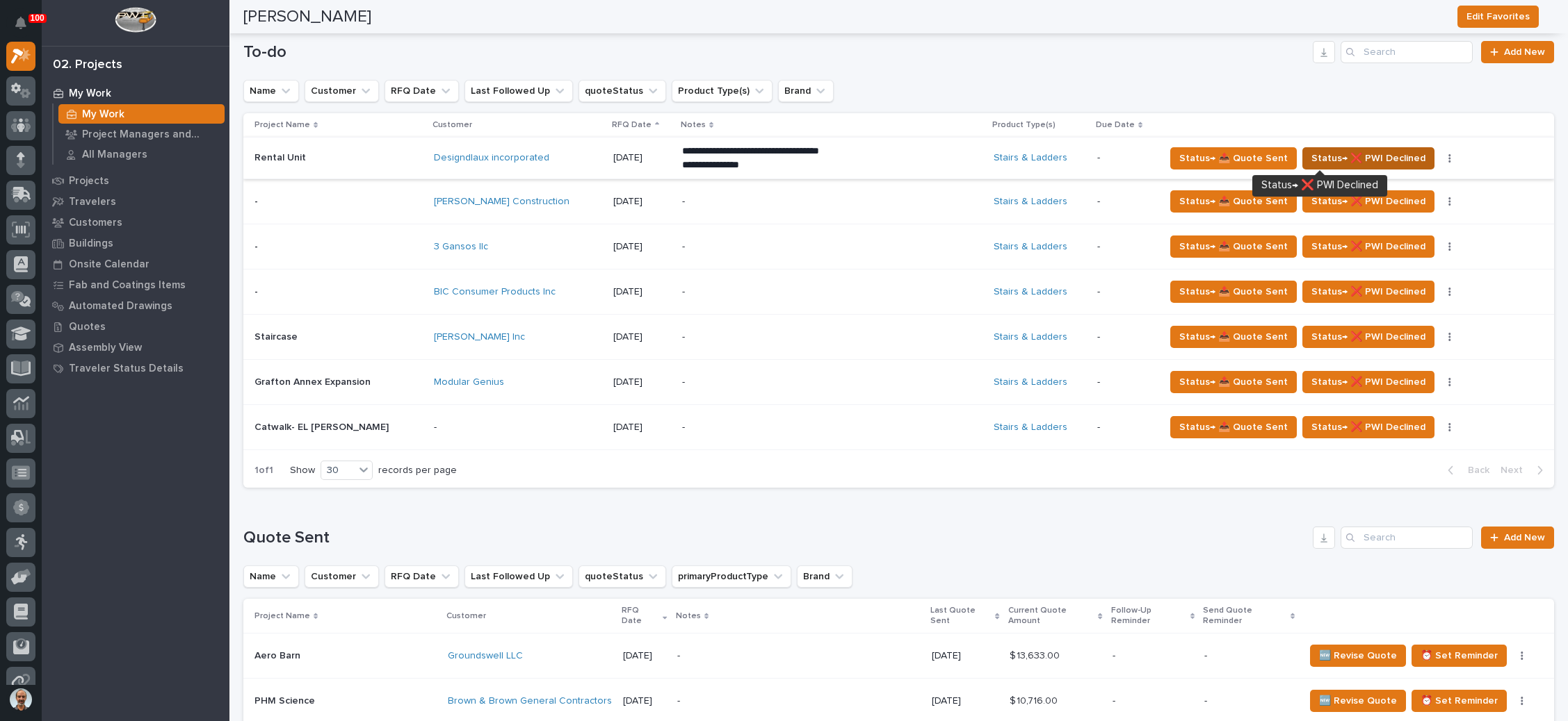
click at [1311, 155] on span "Status→ ❌ PWI Declined" at bounding box center [1368, 158] width 114 height 16
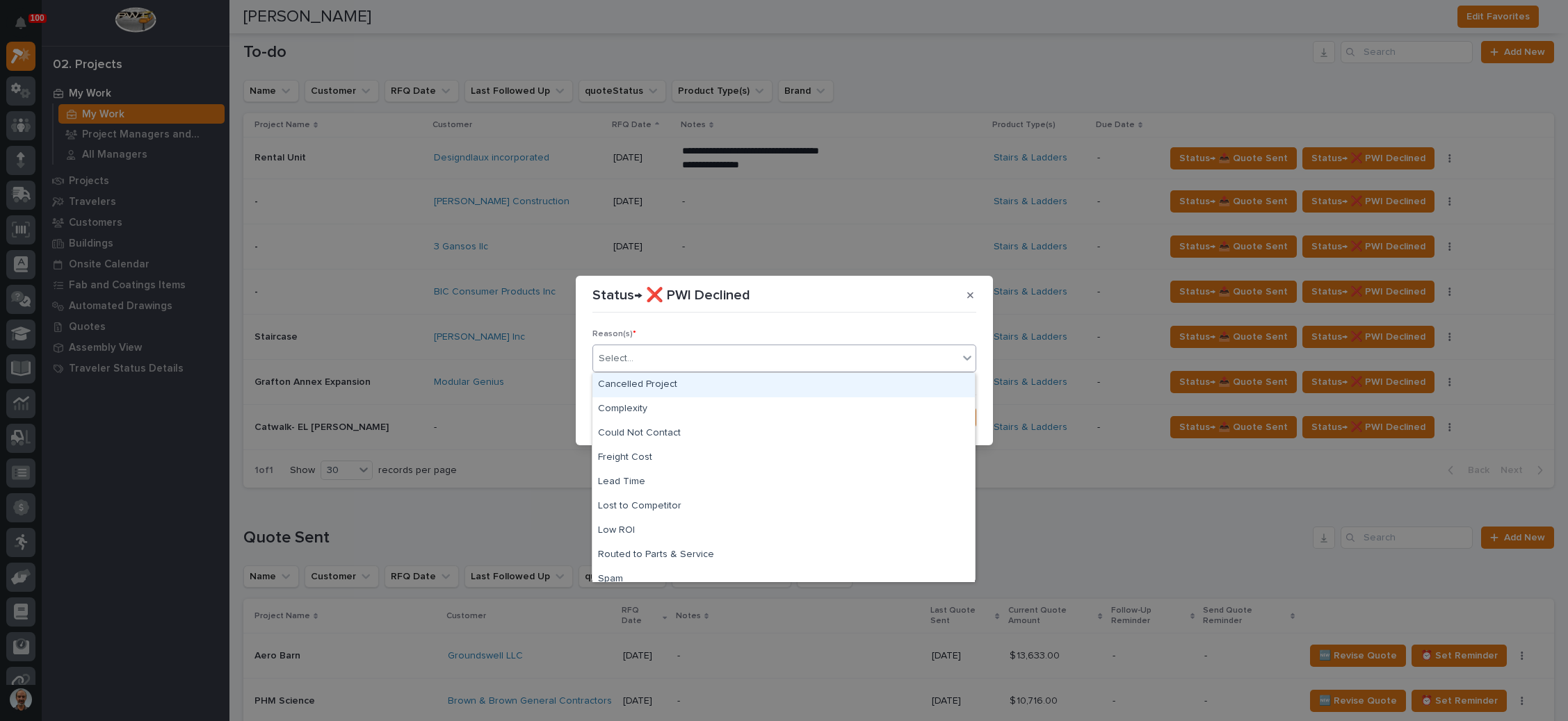
click at [730, 357] on div "Select..." at bounding box center [776, 358] width 365 height 23
click at [662, 434] on div "Could Not Contact" at bounding box center [783, 434] width 382 height 24
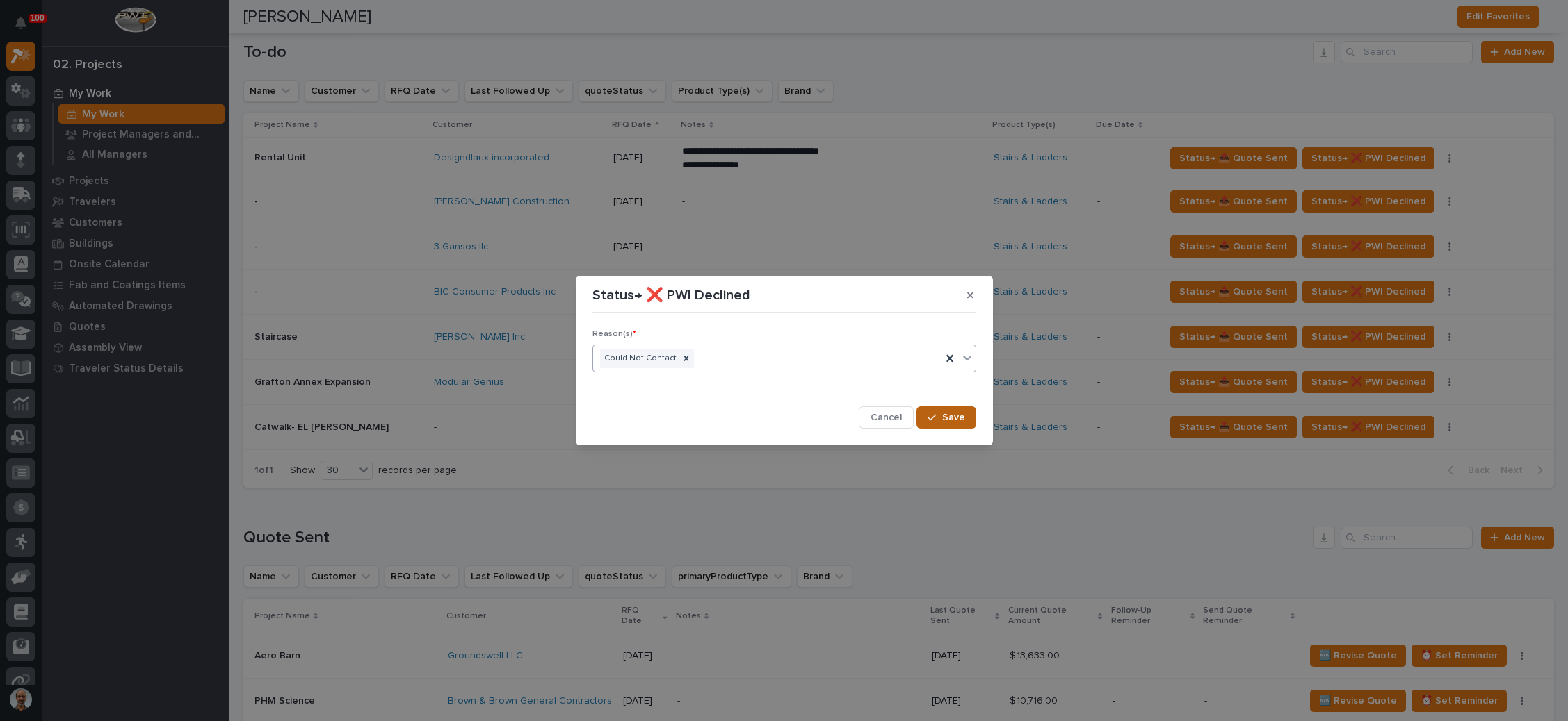
click at [932, 416] on icon "button" at bounding box center [931, 417] width 8 height 10
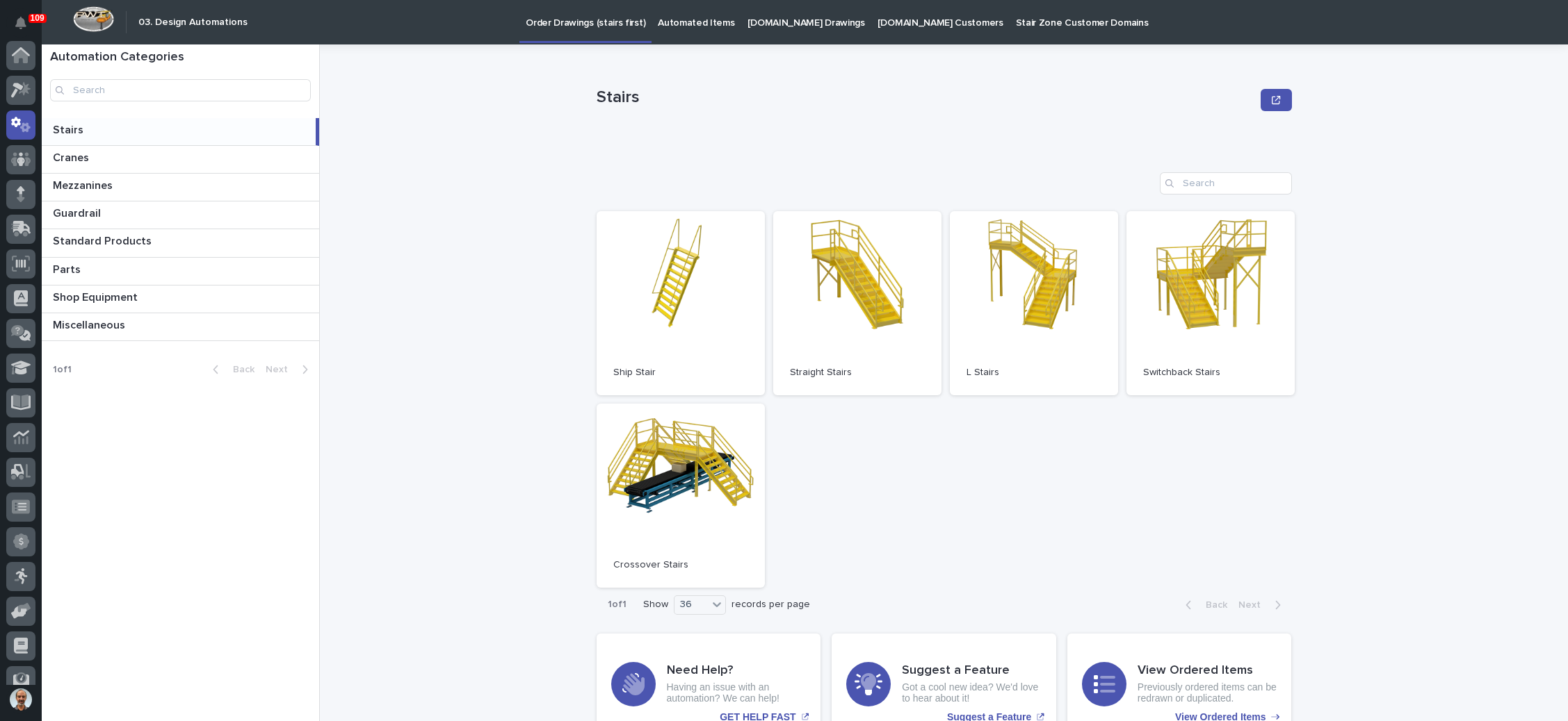
scroll to position [69, 0]
click at [19, 123] on icon at bounding box center [20, 121] width 8 height 7
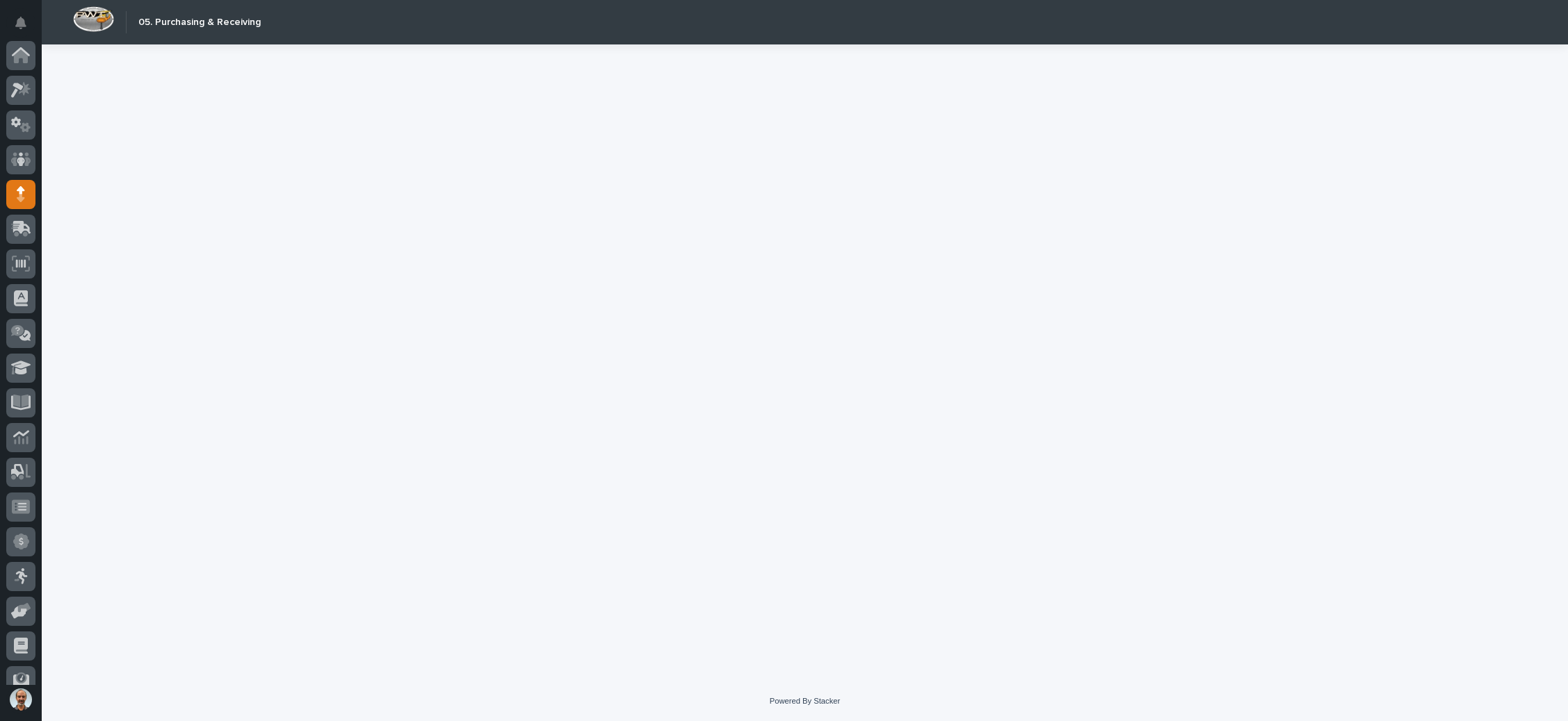
scroll to position [84, 0]
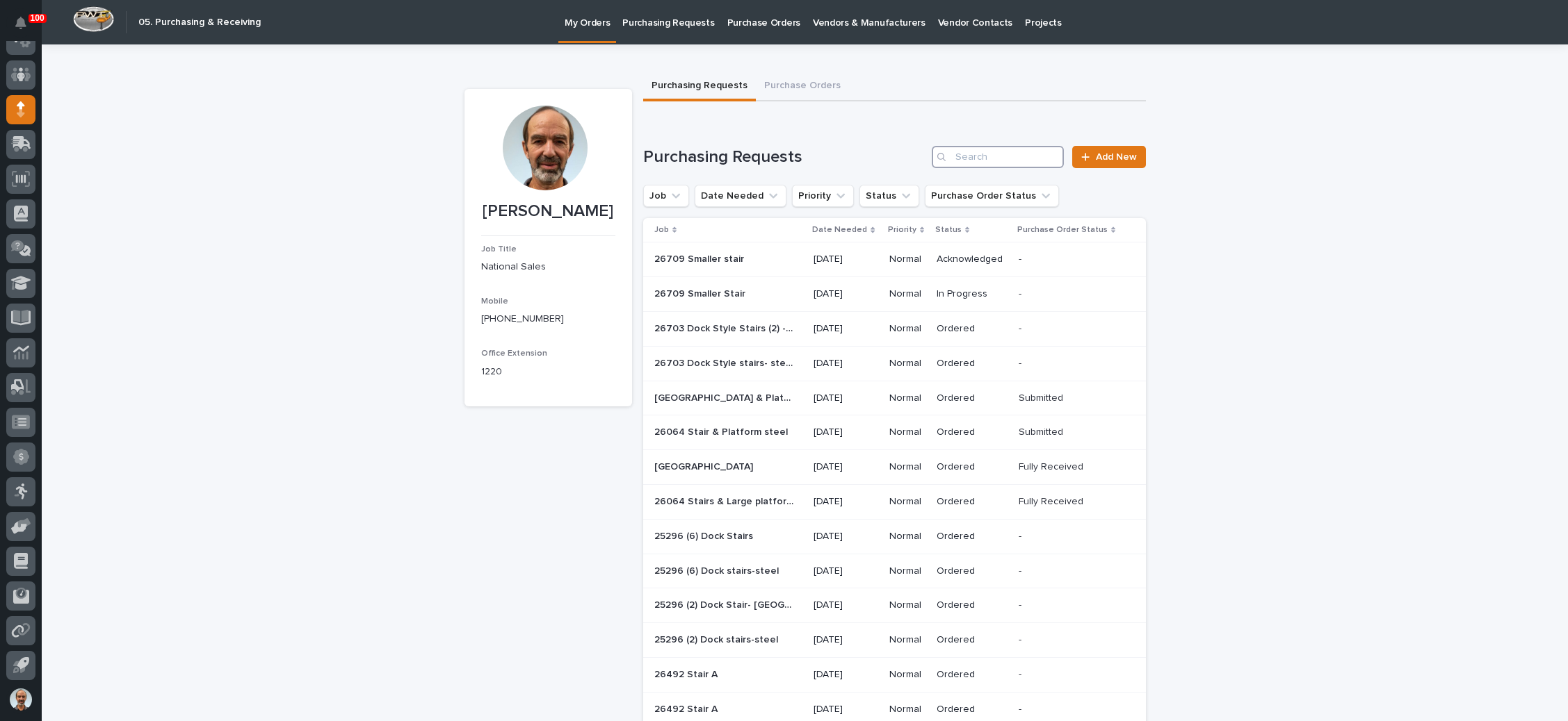
click at [1011, 157] on input "Search" at bounding box center [998, 157] width 132 height 23
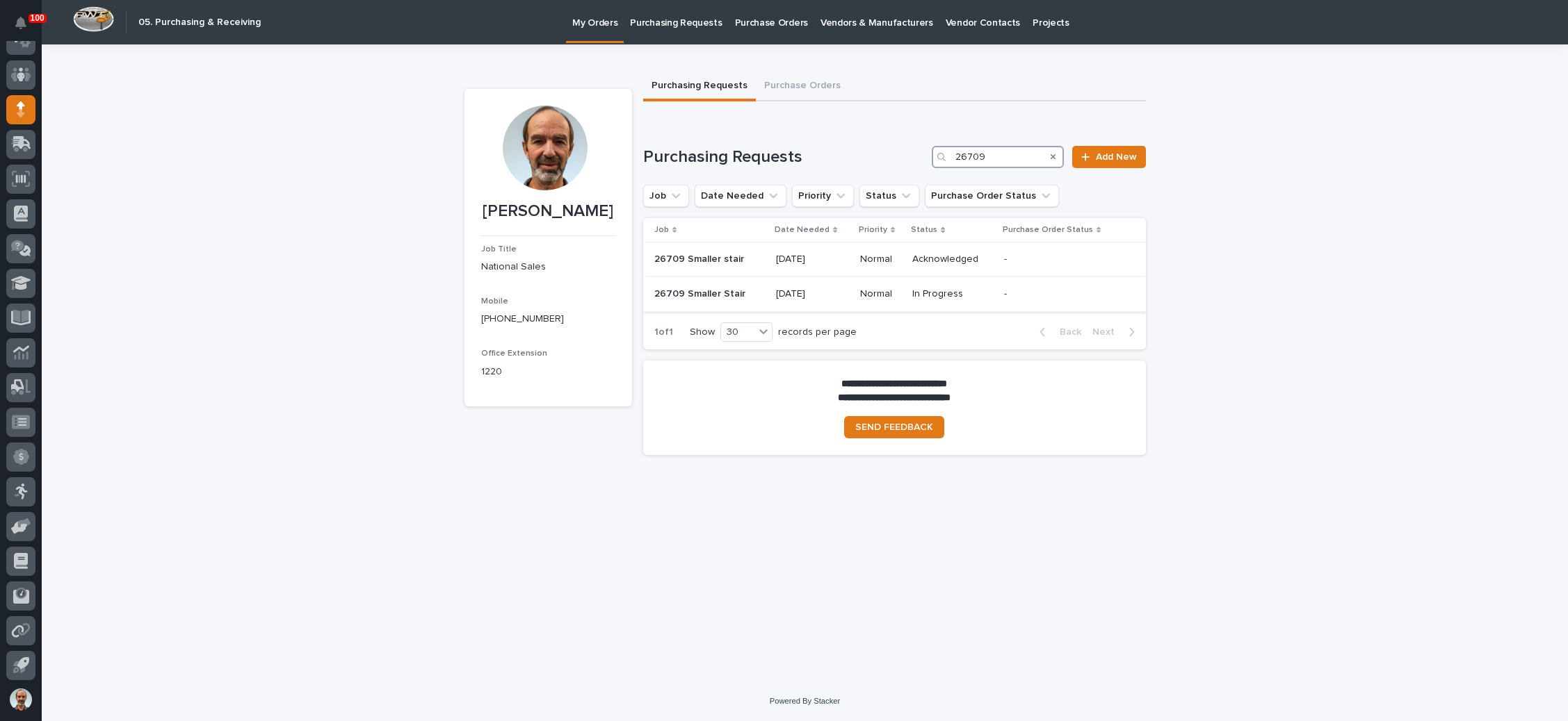
type input "26709"
click at [803, 288] on p "08/20/2025" at bounding box center [812, 294] width 73 height 12
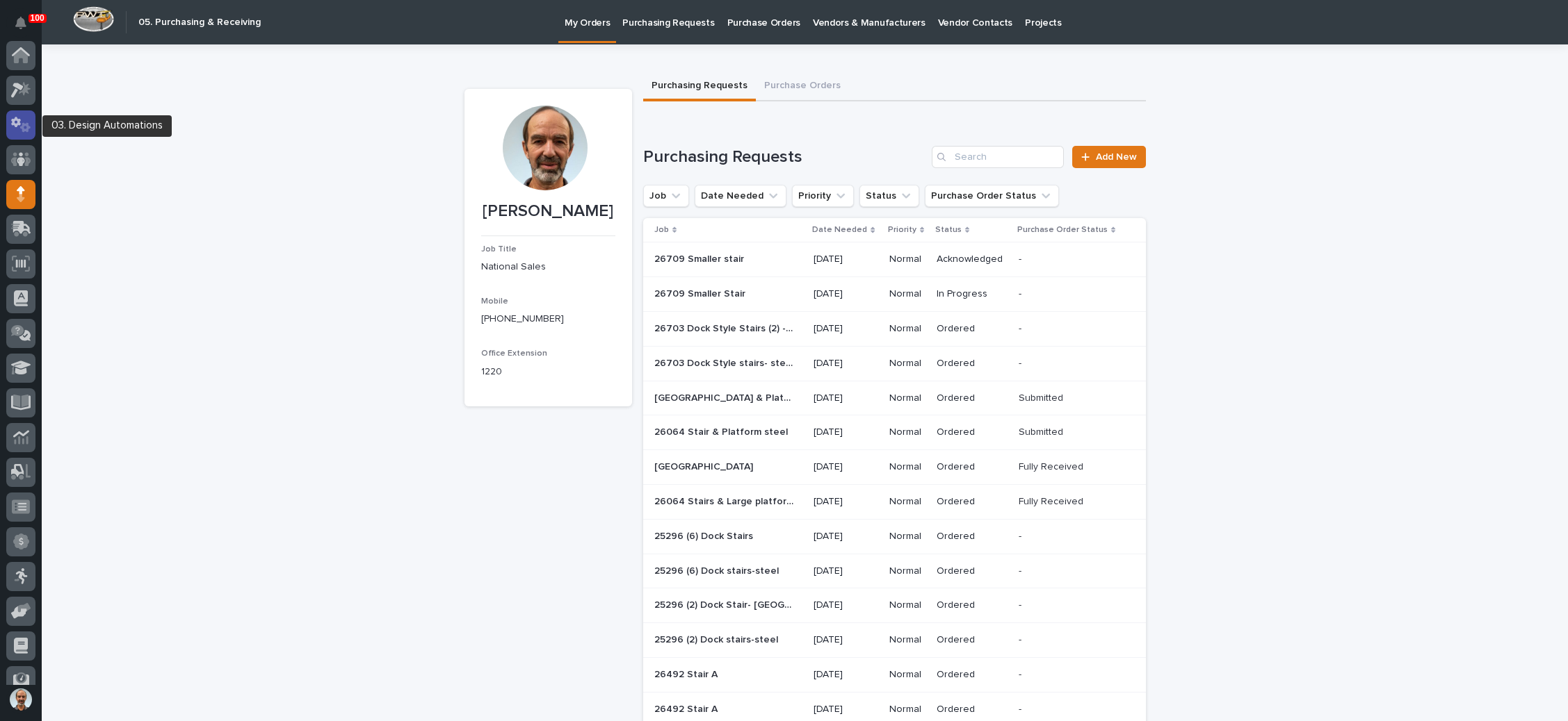
click at [22, 125] on icon at bounding box center [24, 127] width 10 height 10
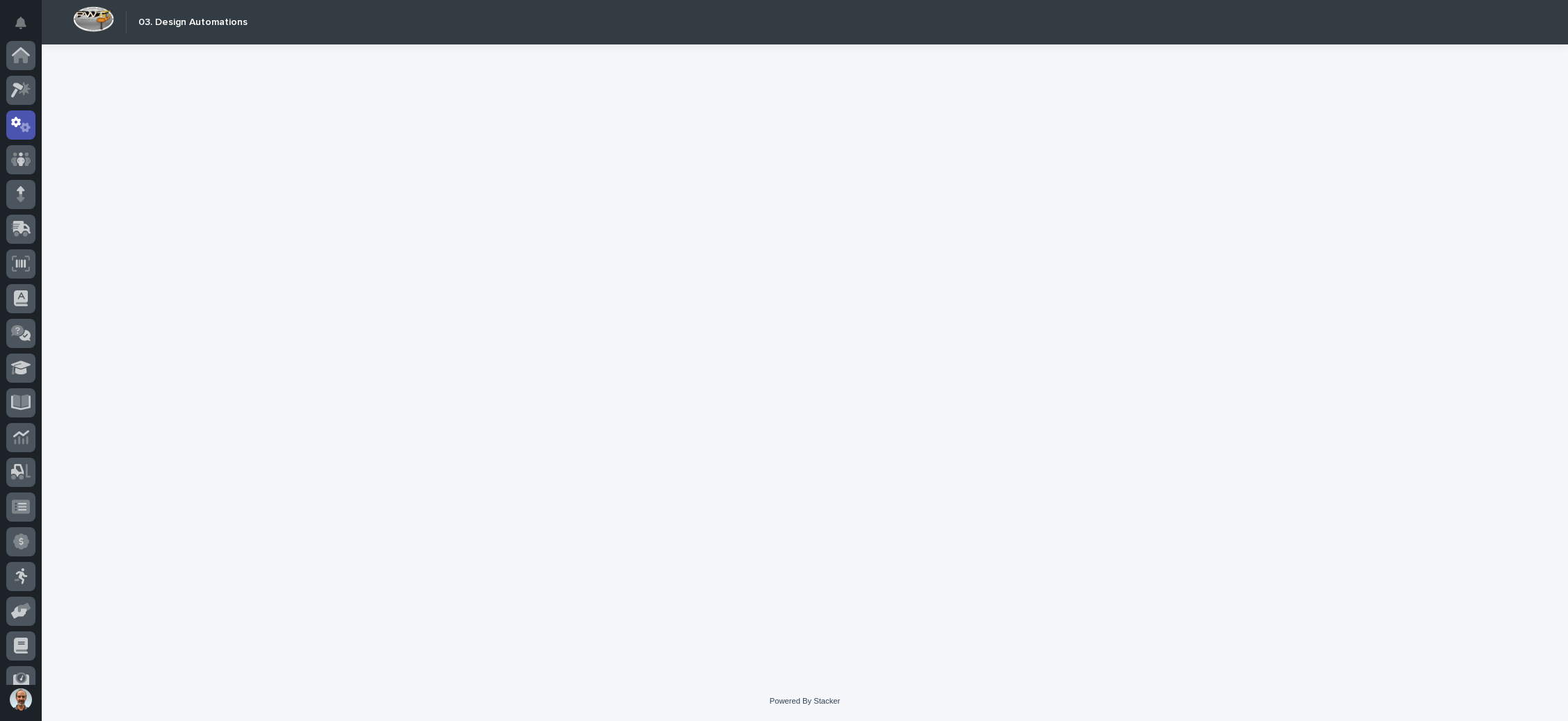
scroll to position [69, 0]
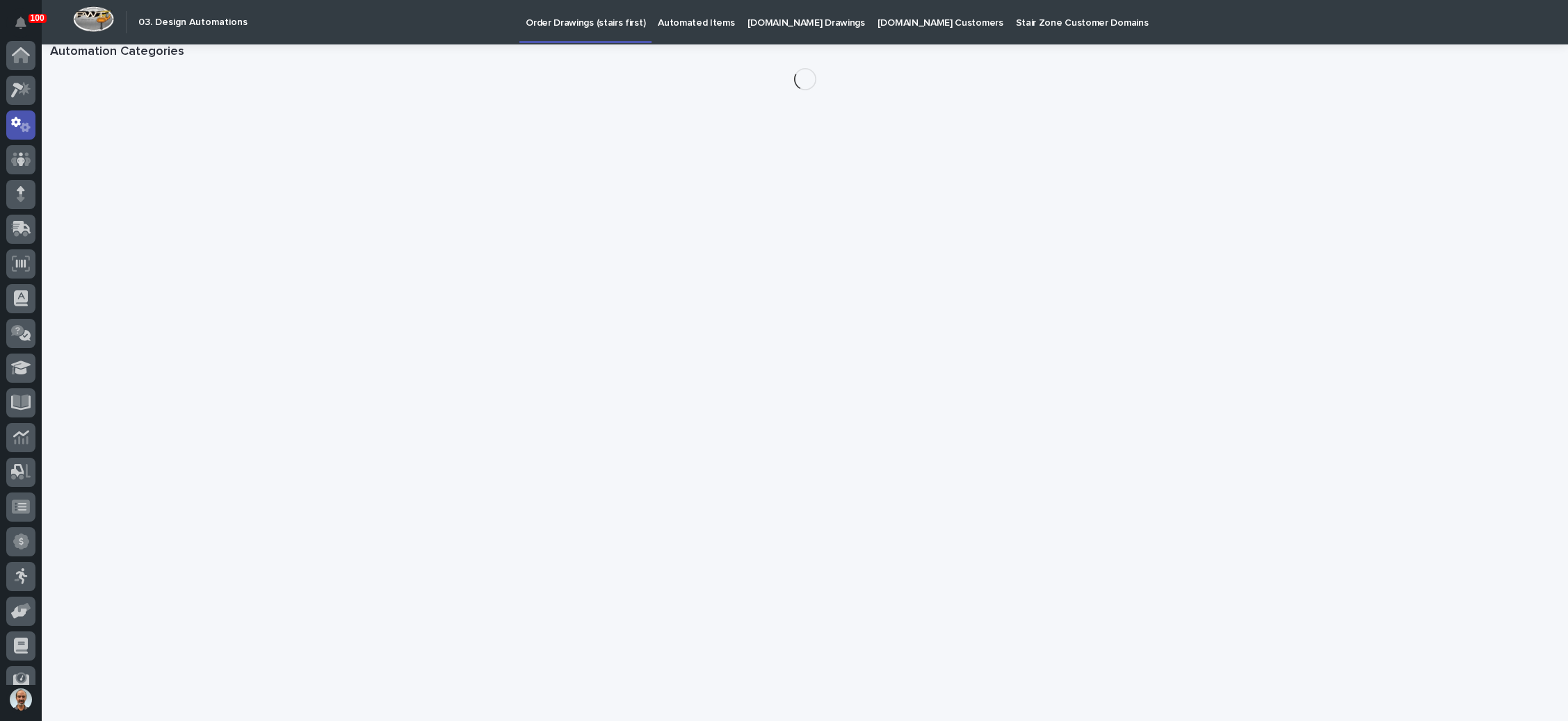
scroll to position [69, 0]
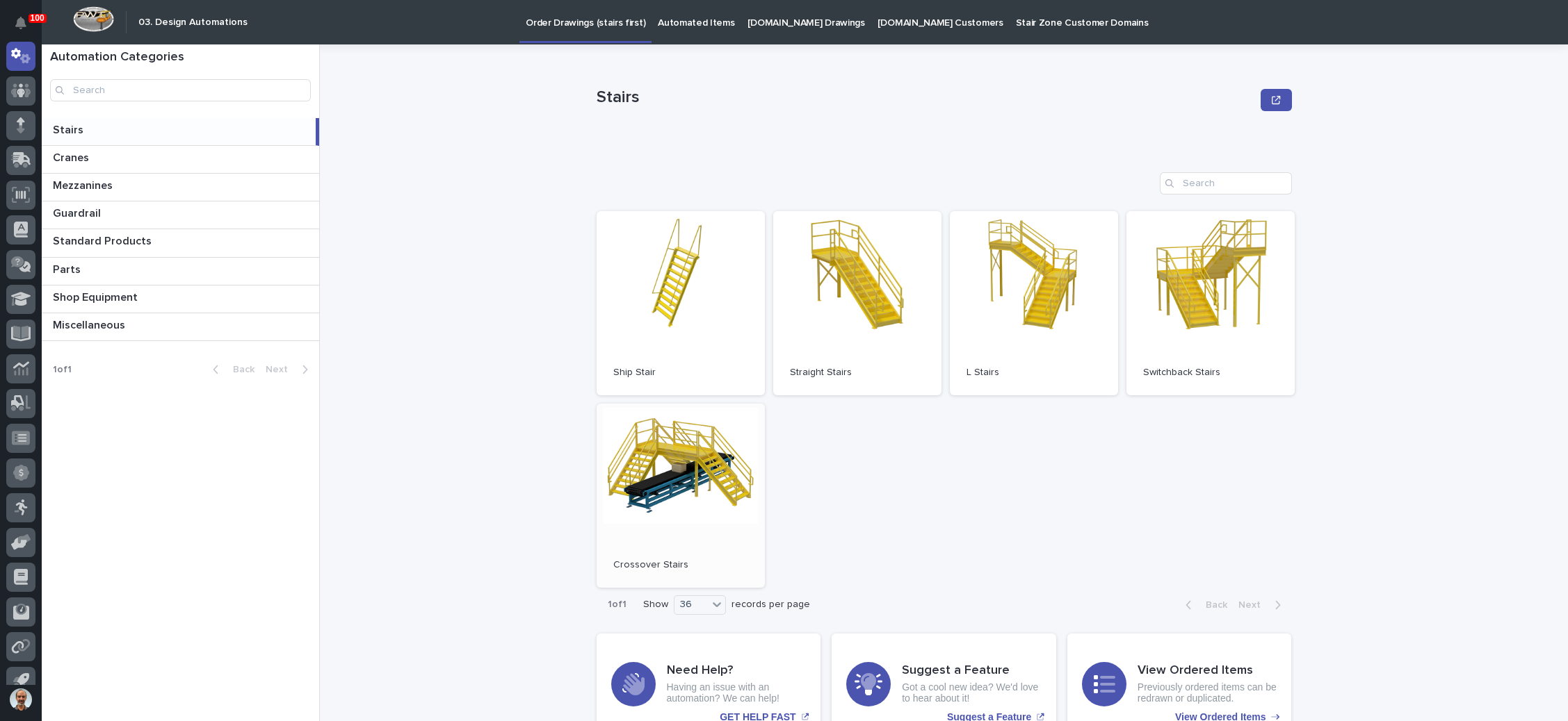
click at [671, 482] on link "Open" at bounding box center [680, 495] width 168 height 184
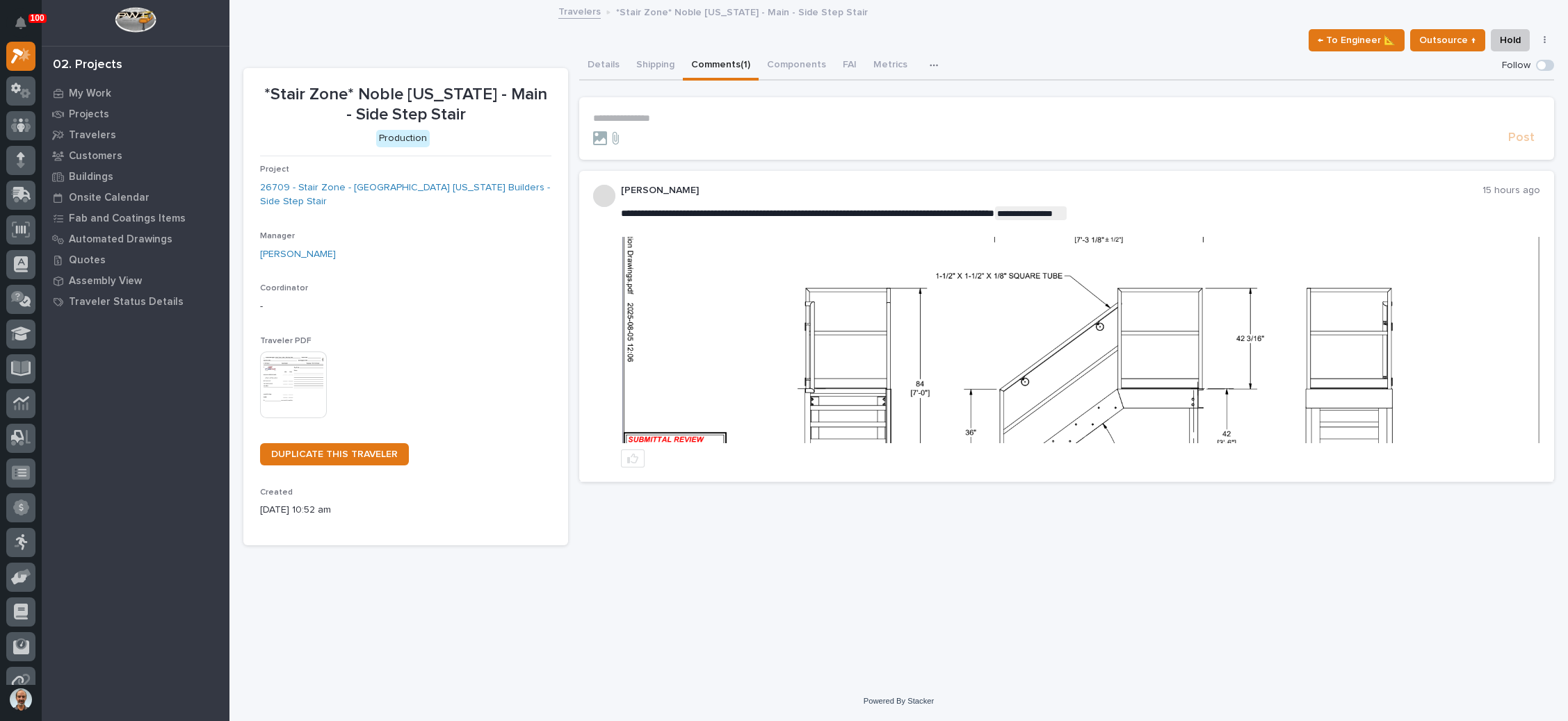
click at [654, 121] on p "**********" at bounding box center [1067, 118] width 947 height 12
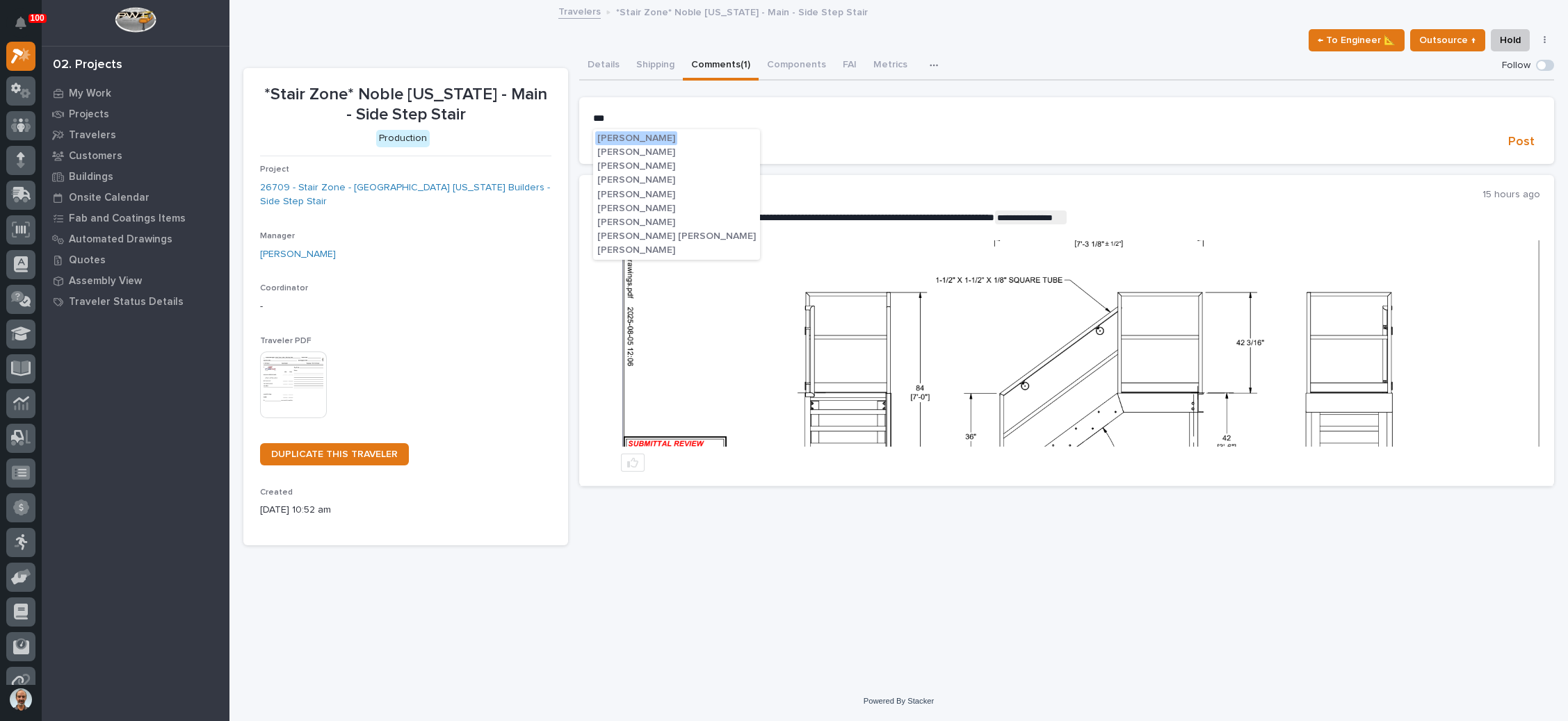
click at [619, 206] on span "Cole Fann" at bounding box center [636, 208] width 78 height 10
click at [695, 117] on p "﻿ * ********* ﻿ ﻿" at bounding box center [1067, 119] width 947 height 14
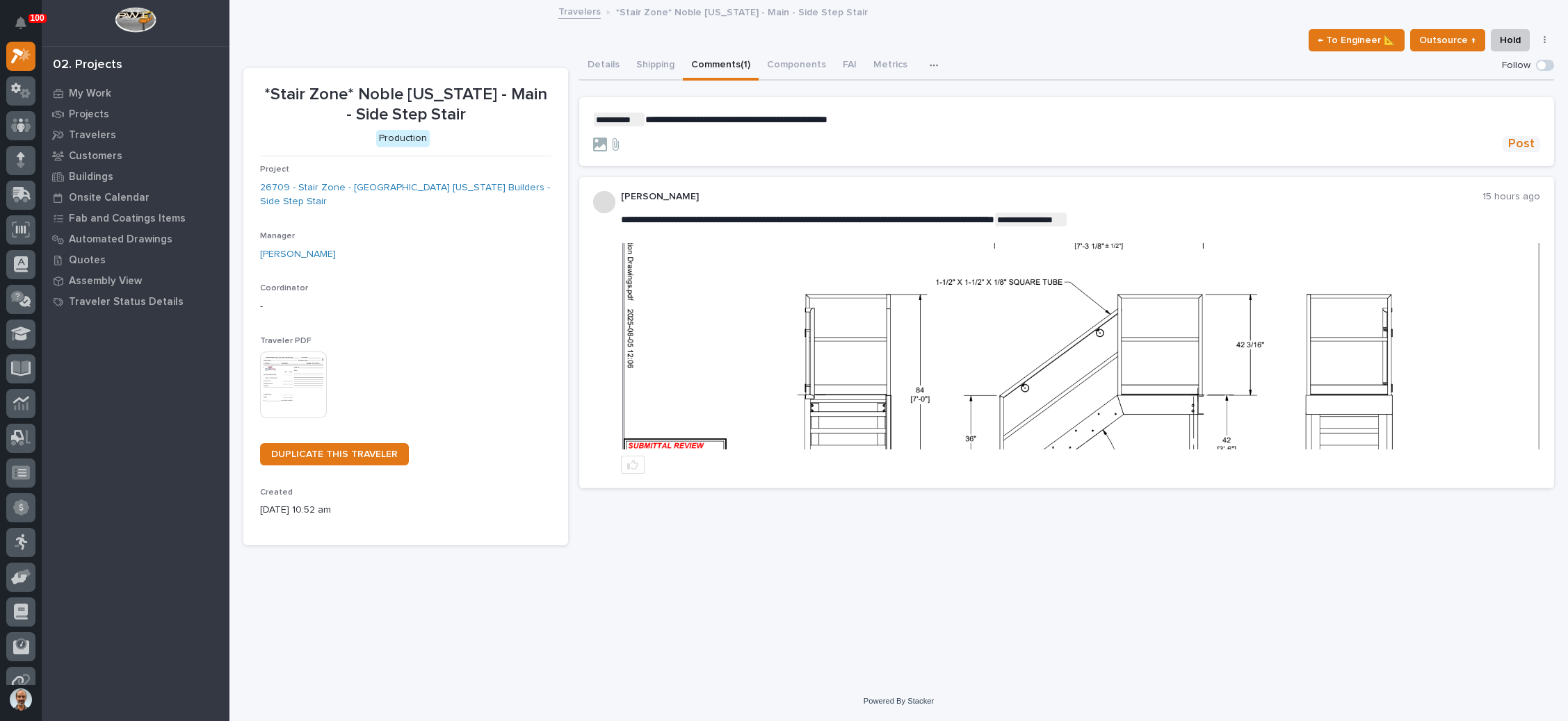
click at [1518, 139] on span "Post" at bounding box center [1521, 144] width 26 height 16
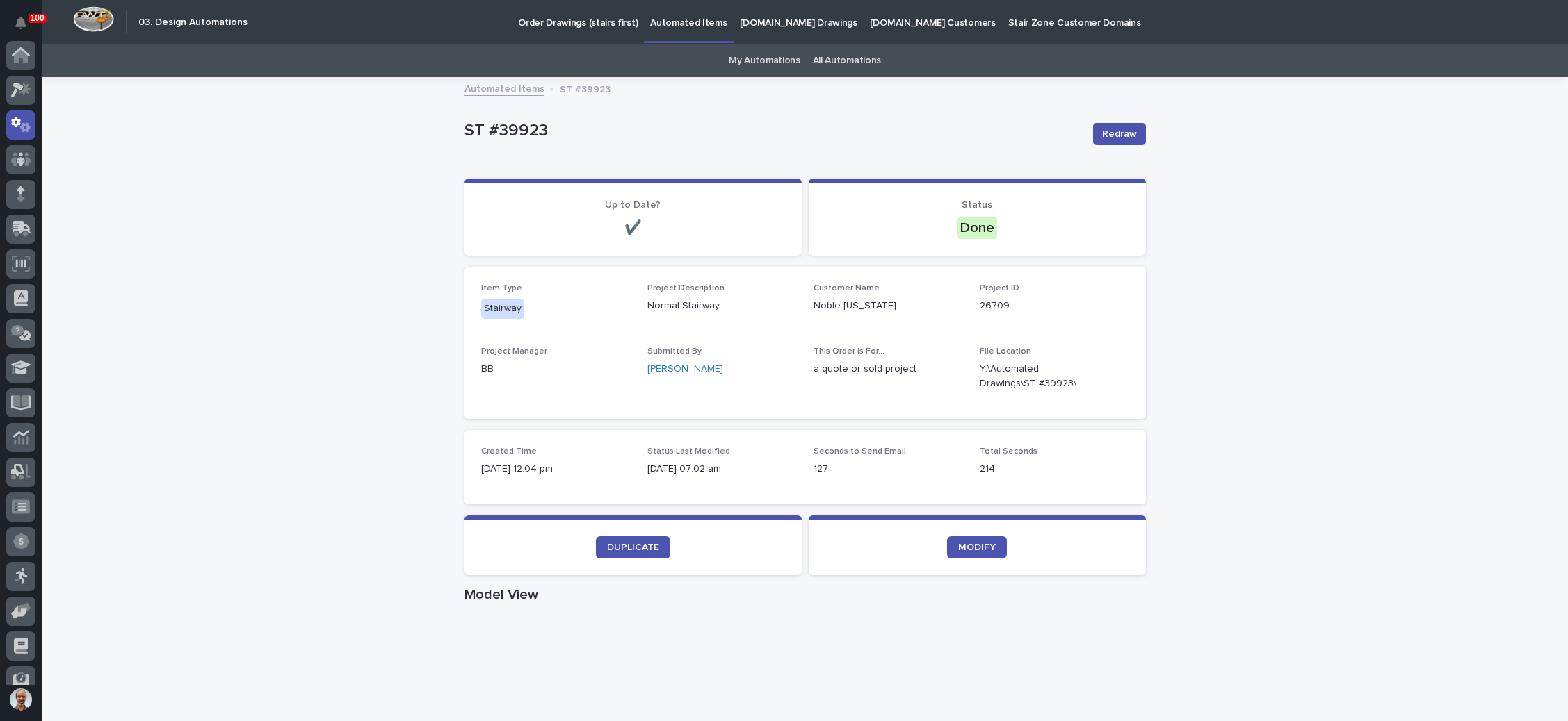
scroll to position [69, 0]
click at [586, 25] on p "Order Drawings (stairs first)" at bounding box center [578, 15] width 120 height 29
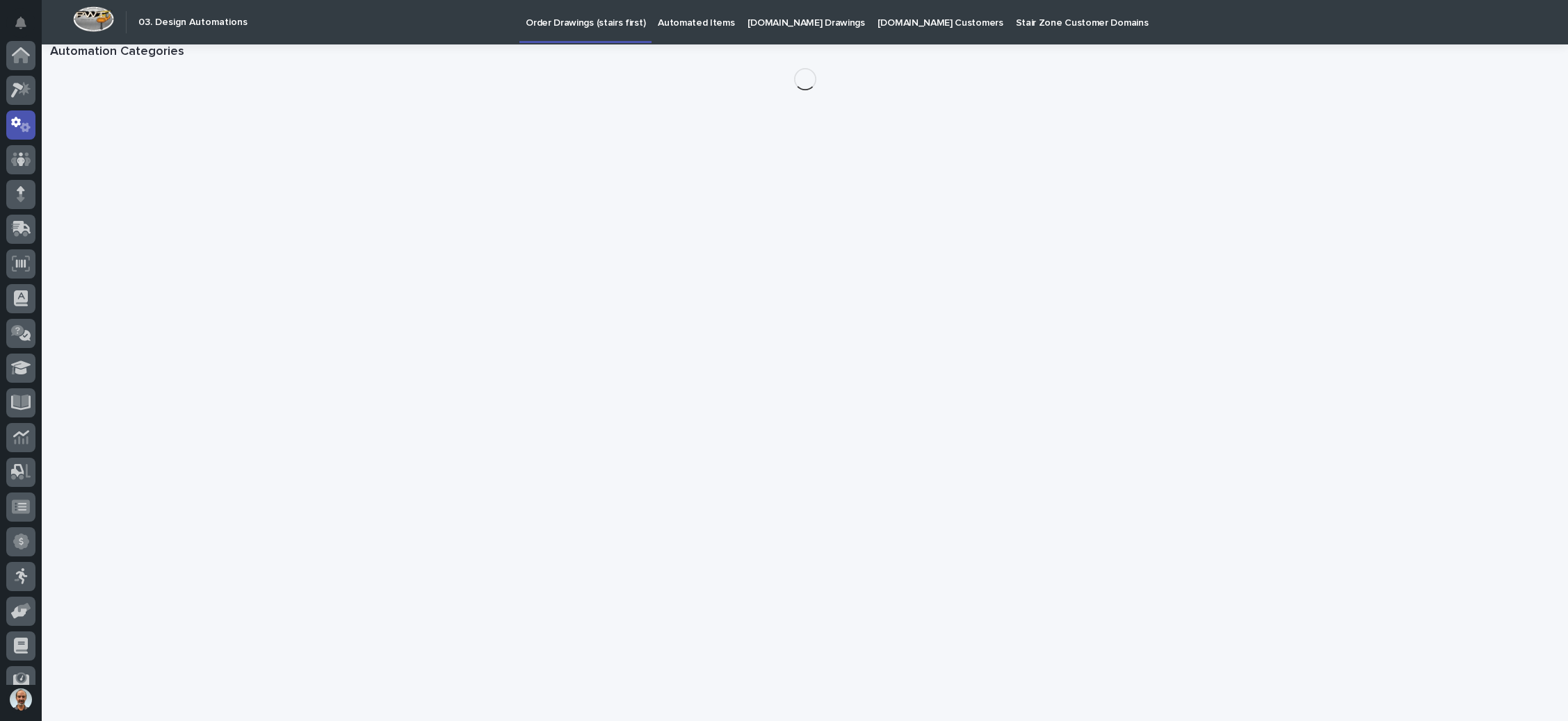
scroll to position [69, 0]
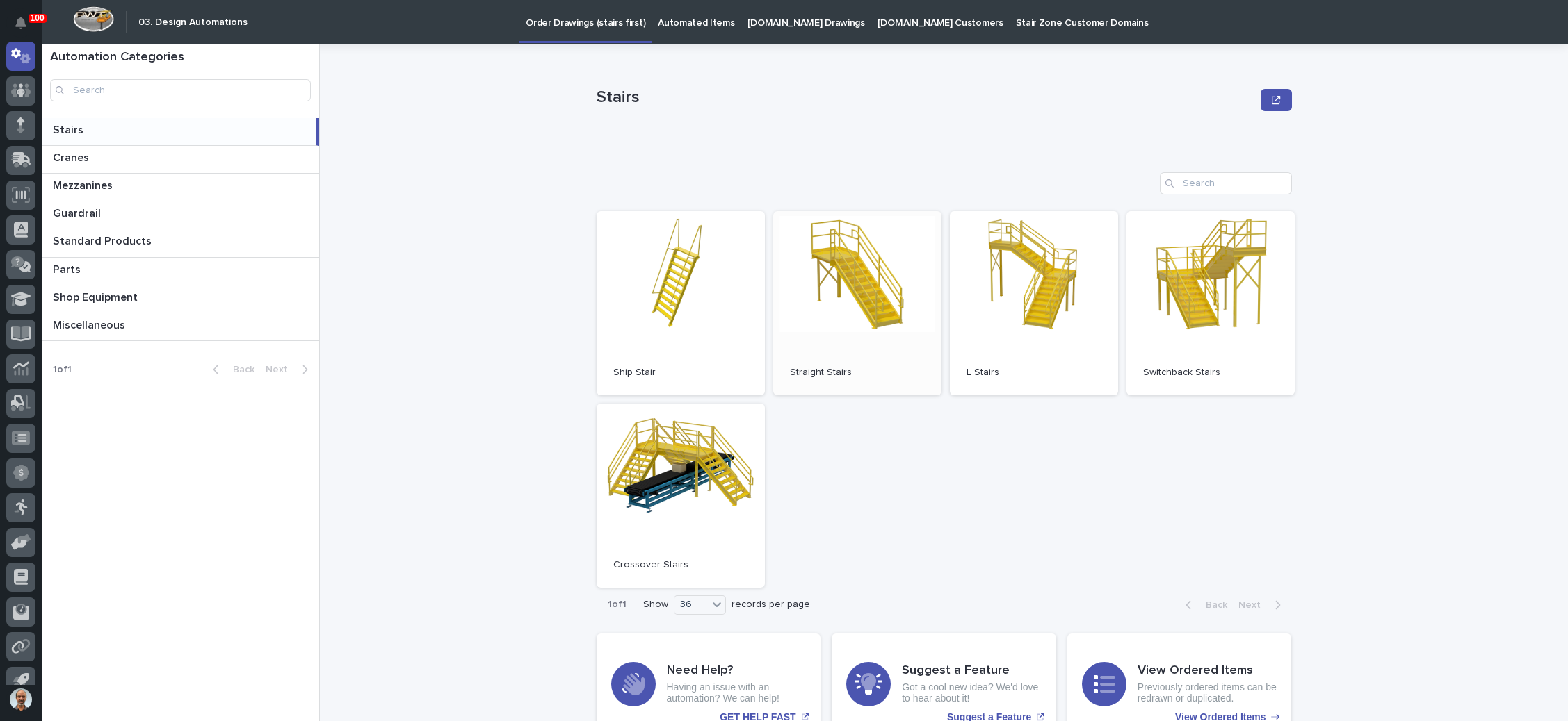
click at [806, 294] on link "Open" at bounding box center [857, 303] width 168 height 184
click at [1229, 302] on link "Open" at bounding box center [1210, 303] width 168 height 184
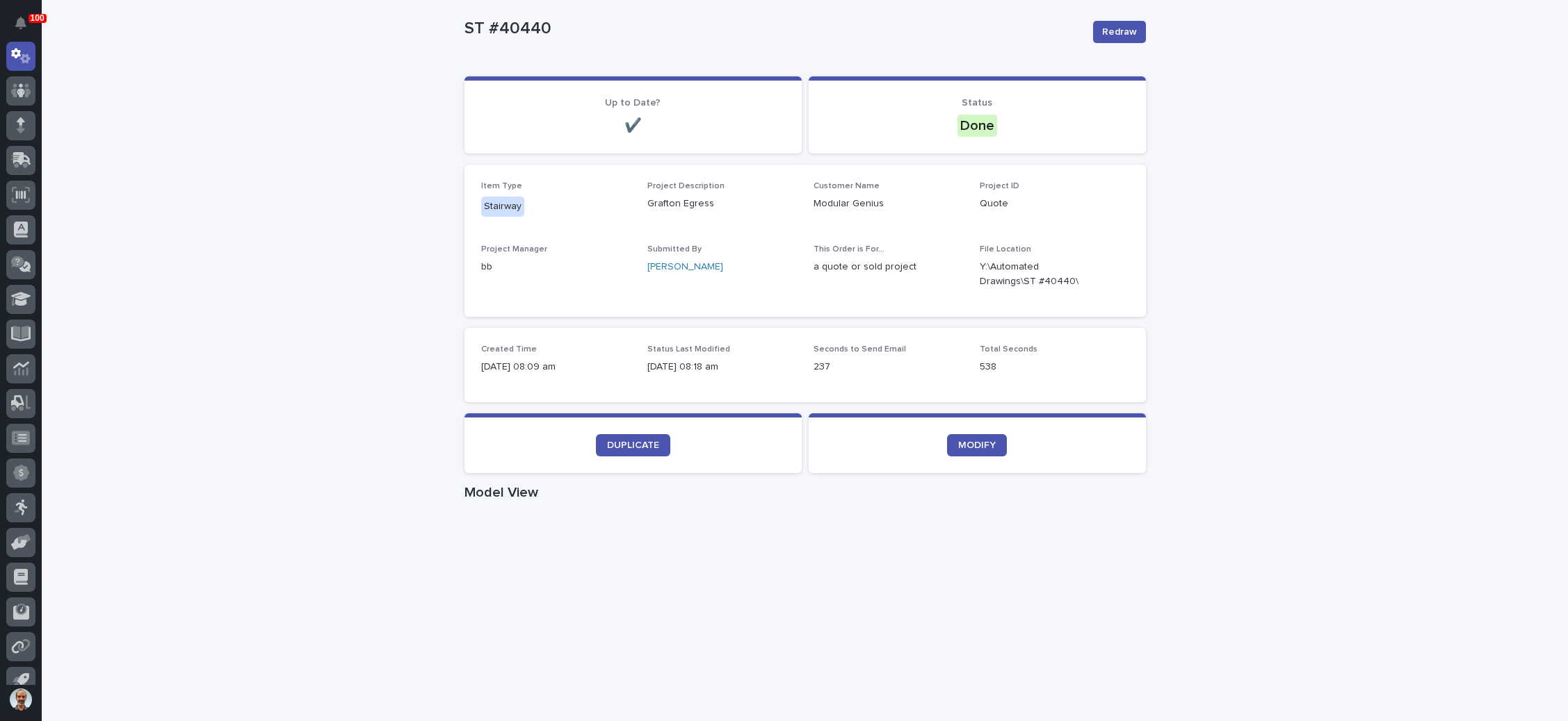
scroll to position [209, 0]
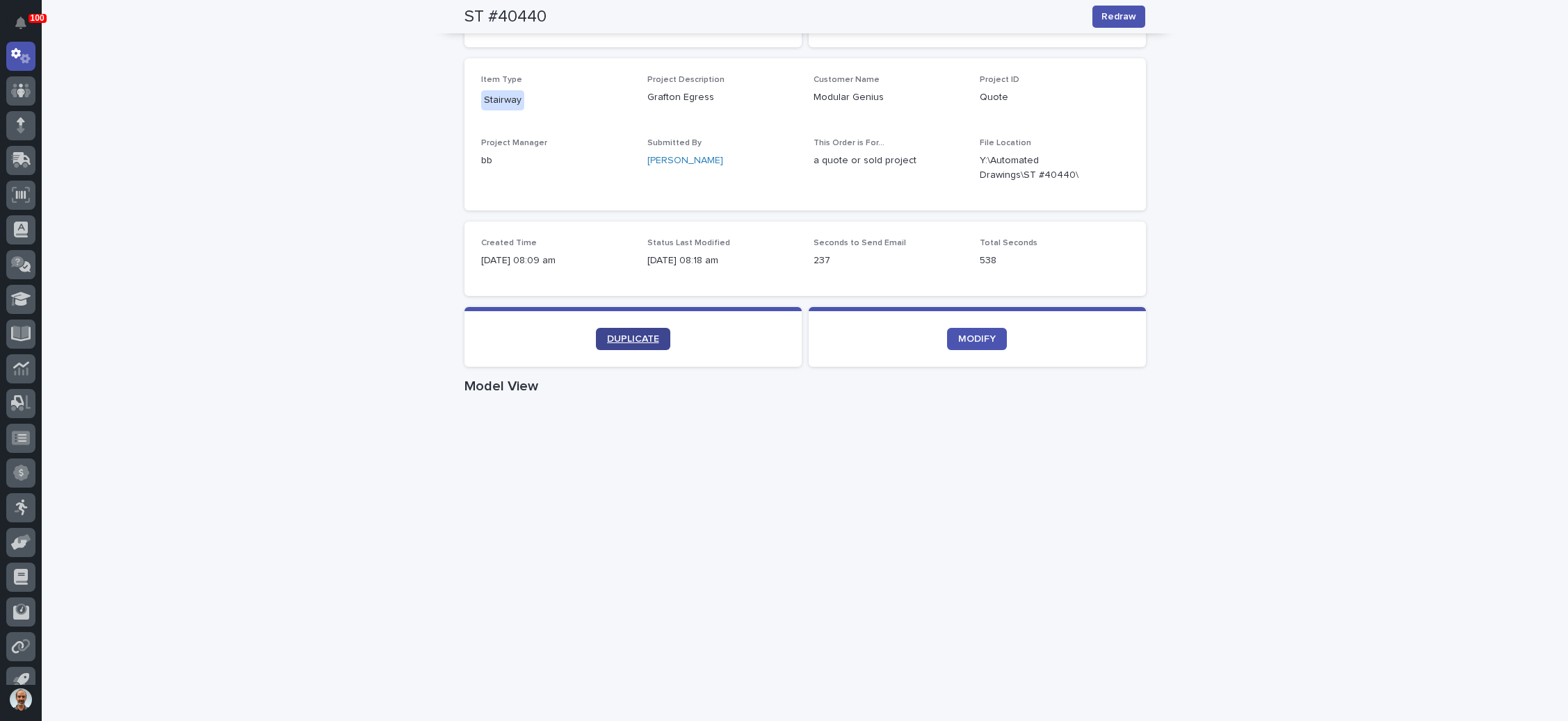
click at [623, 335] on span "DUPLICATE" at bounding box center [632, 339] width 52 height 10
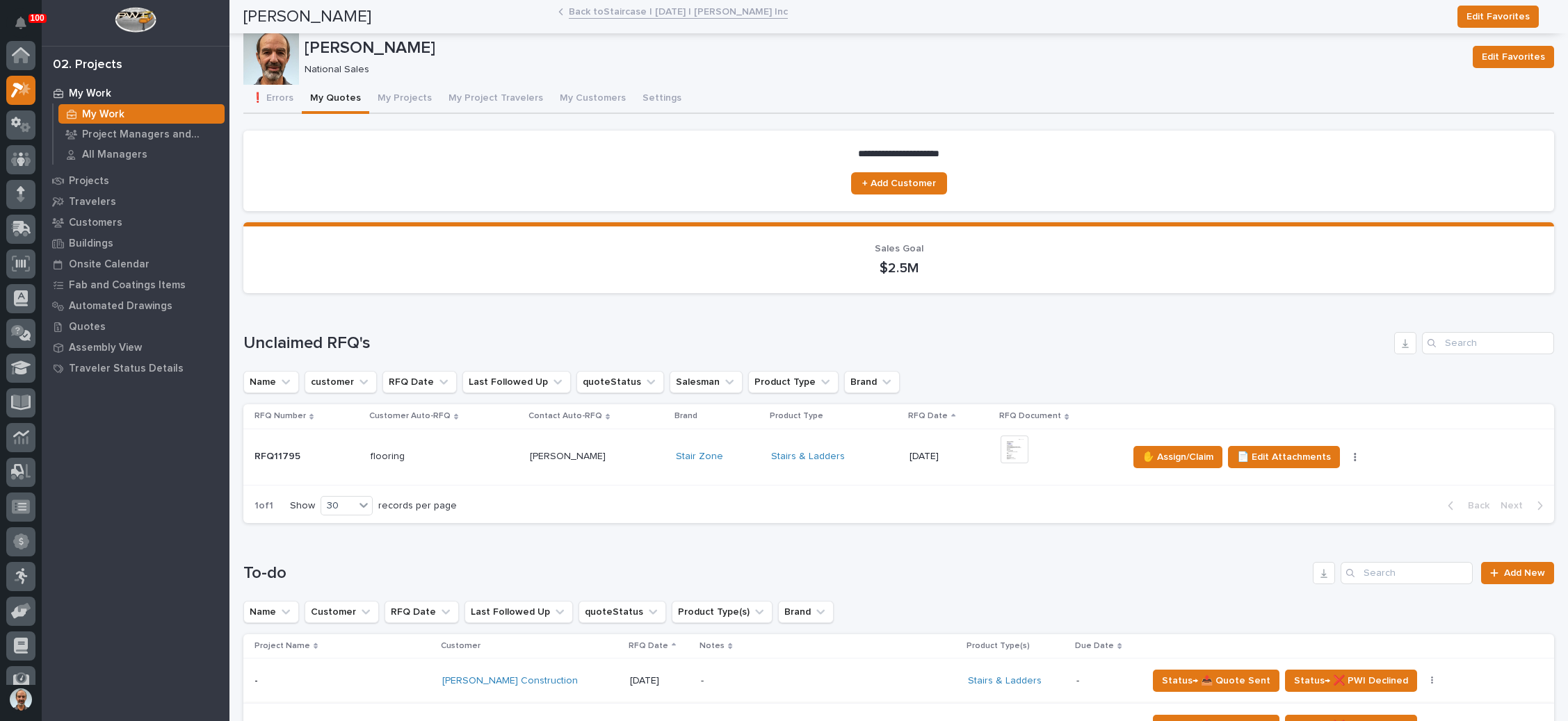
scroll to position [34, 0]
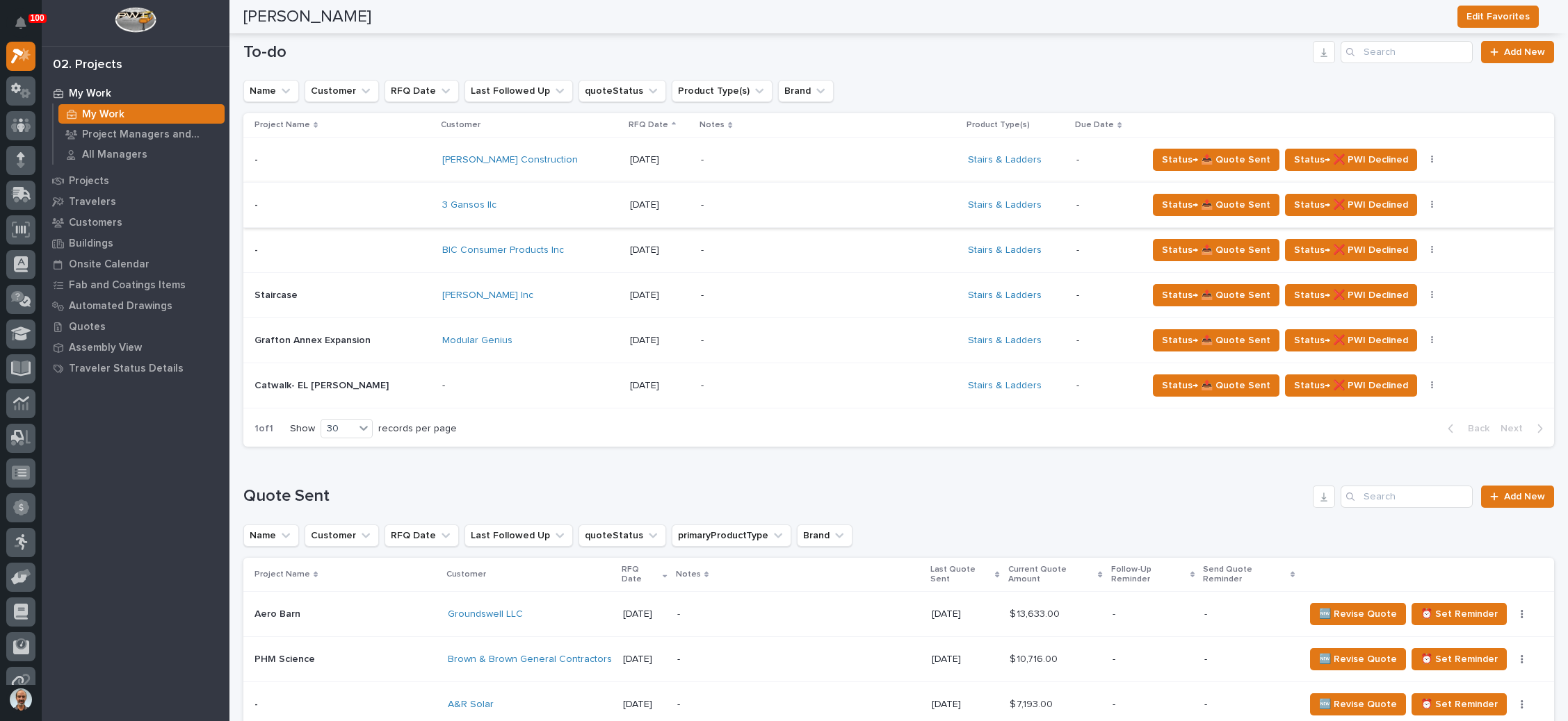
click at [731, 289] on p "-" at bounding box center [822, 295] width 243 height 12
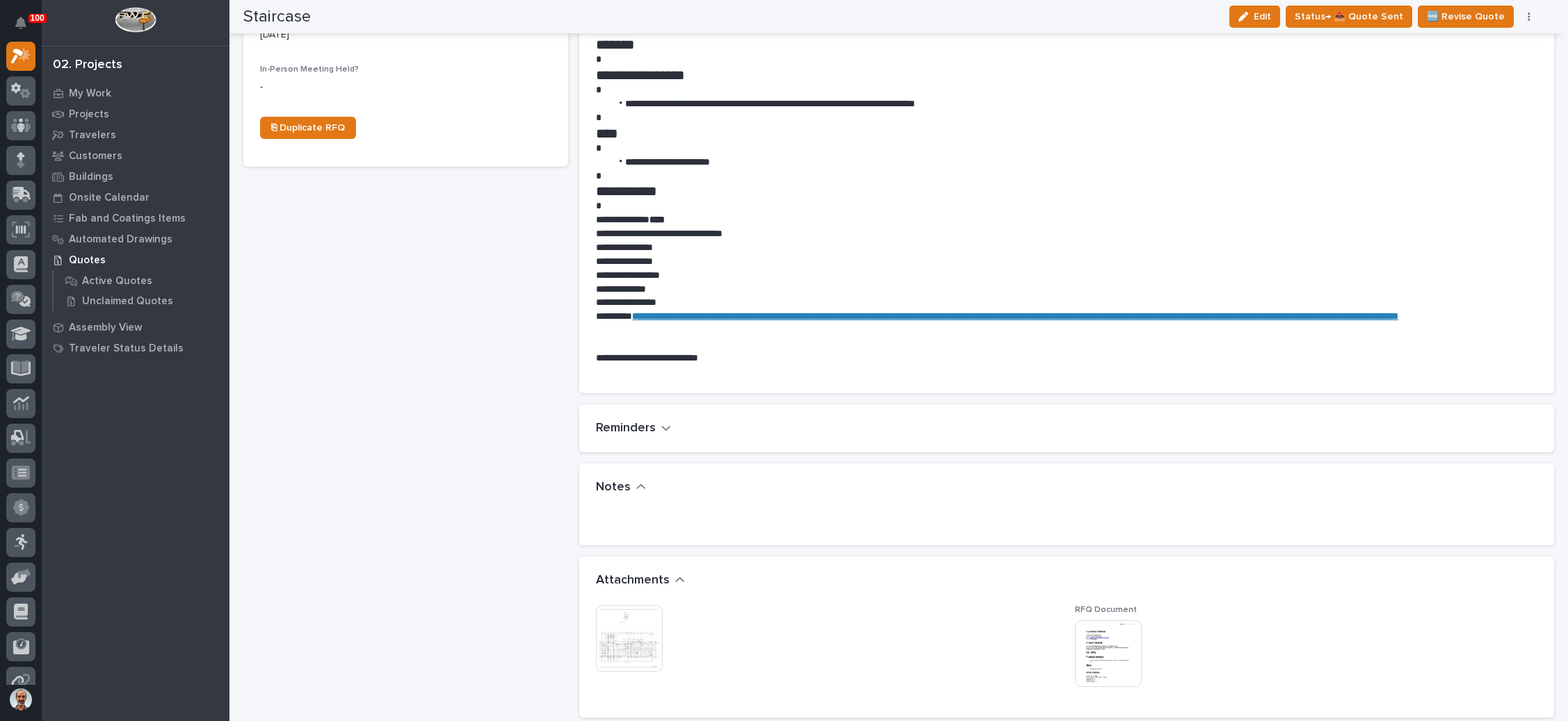
scroll to position [626, 0]
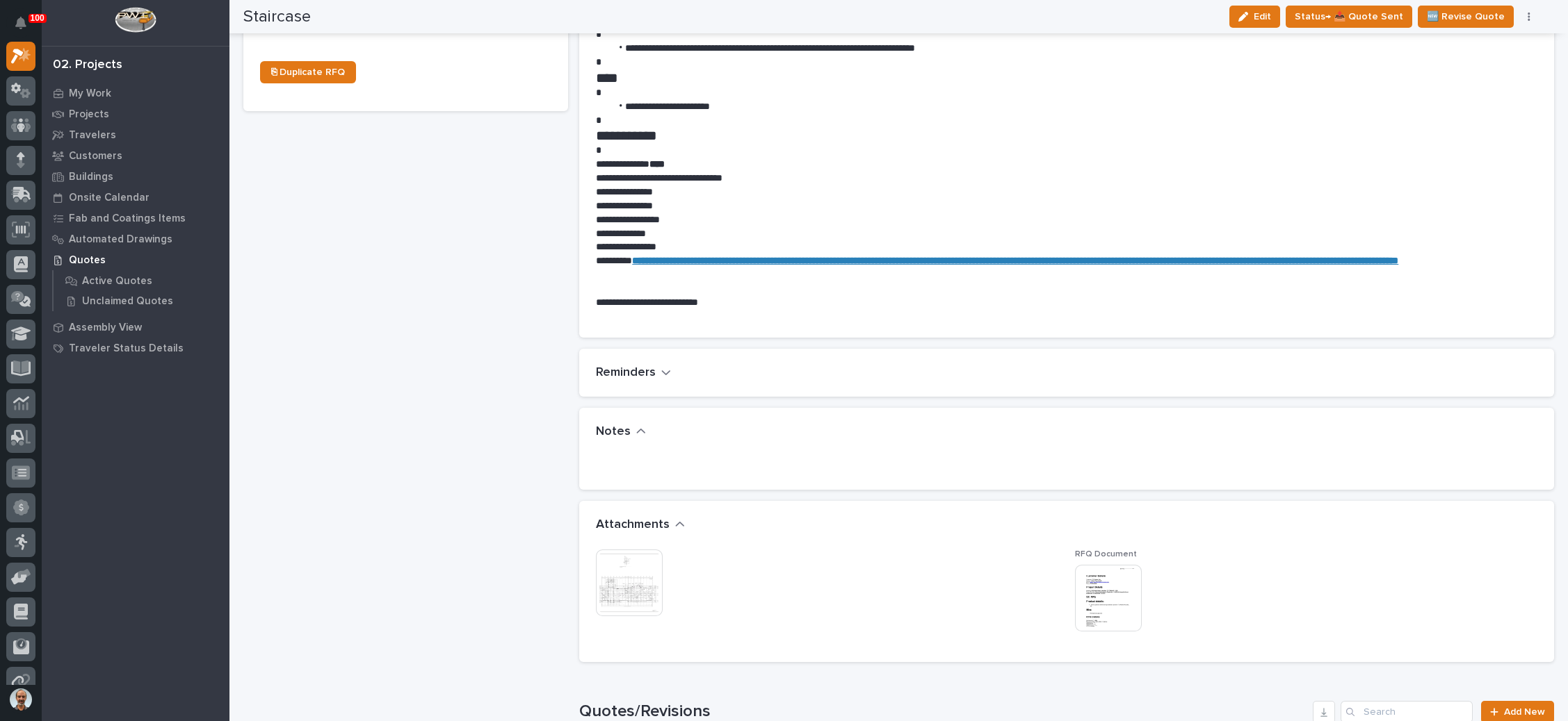
click at [1093, 576] on img at bounding box center [1109, 599] width 67 height 67
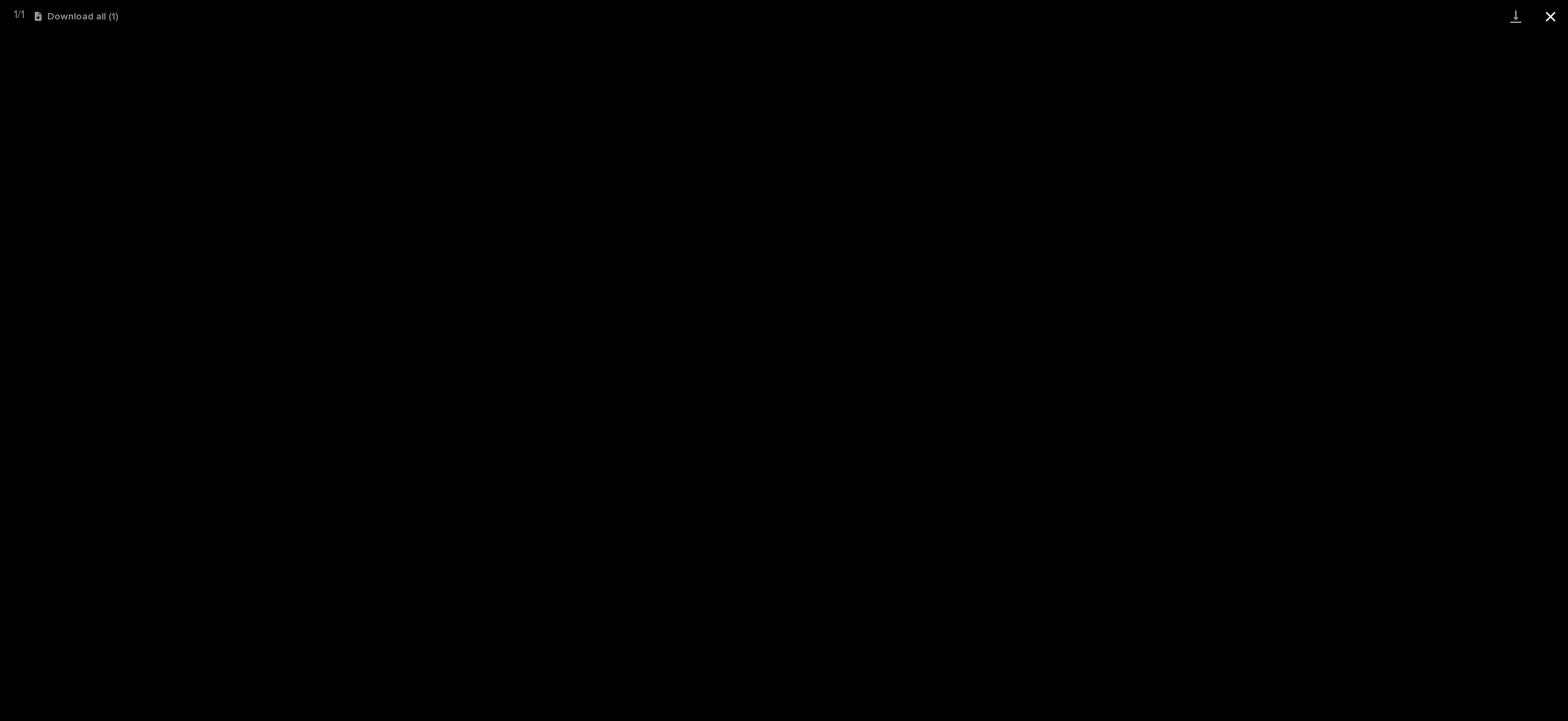
click at [1555, 14] on button "Close gallery" at bounding box center [1550, 16] width 34 height 33
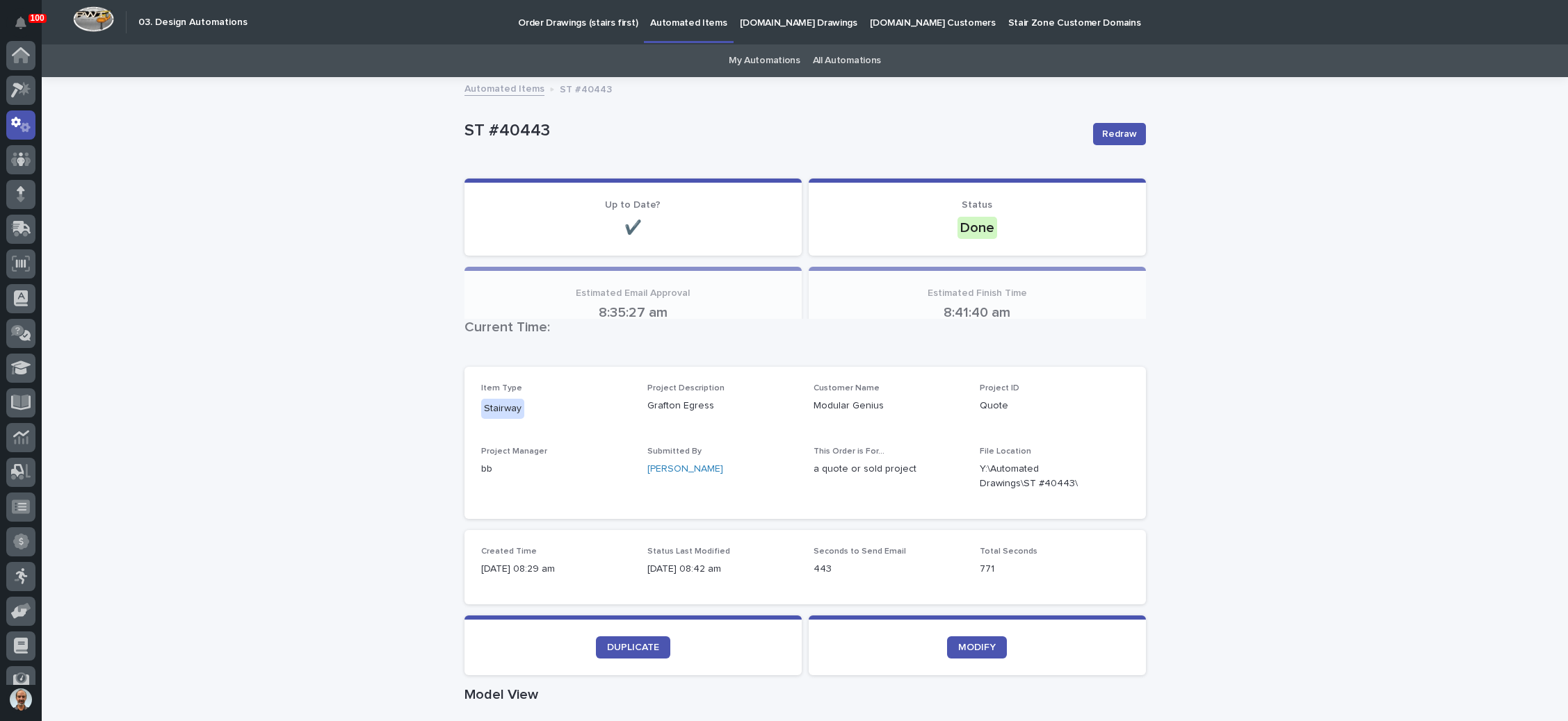
scroll to position [69, 0]
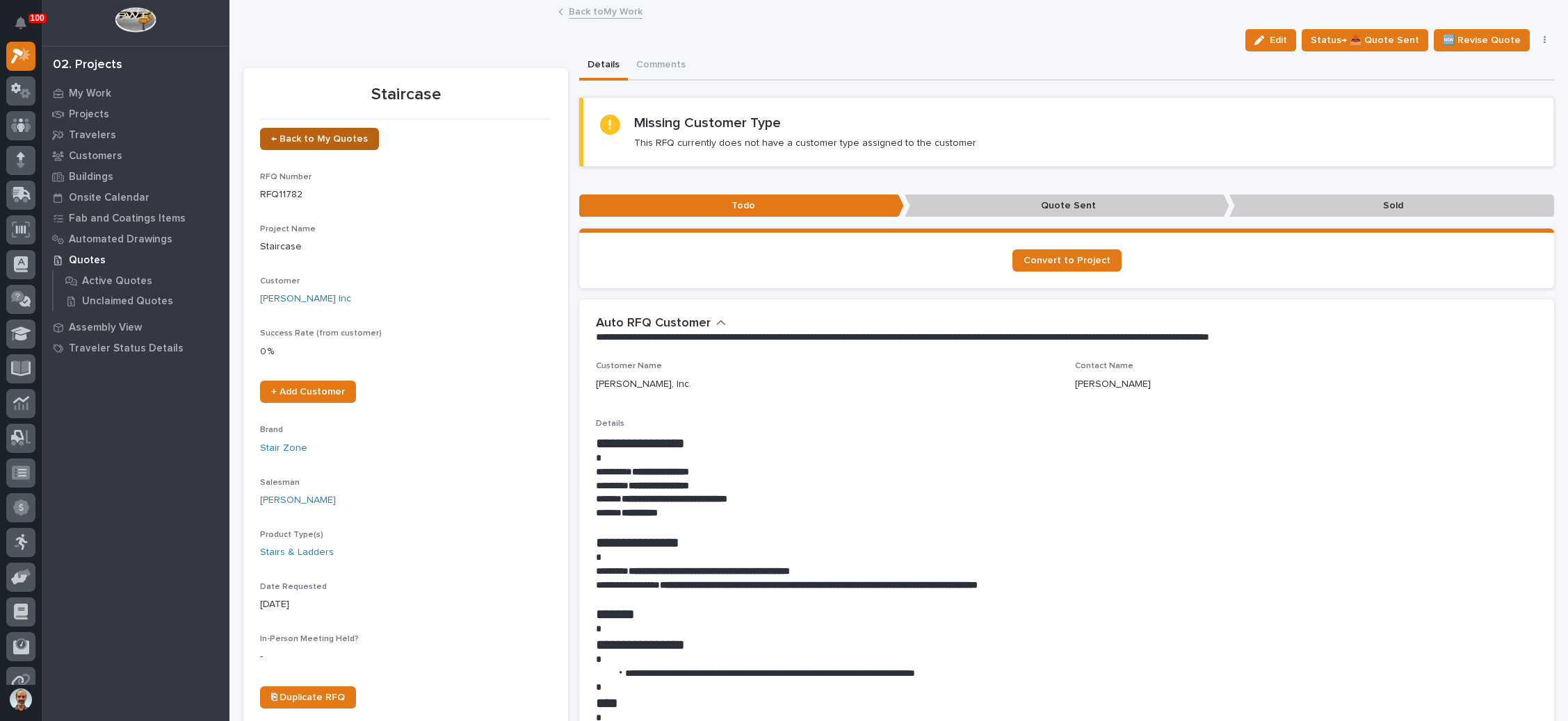
click at [331, 138] on span "← Back to My Quotes" at bounding box center [319, 139] width 96 height 10
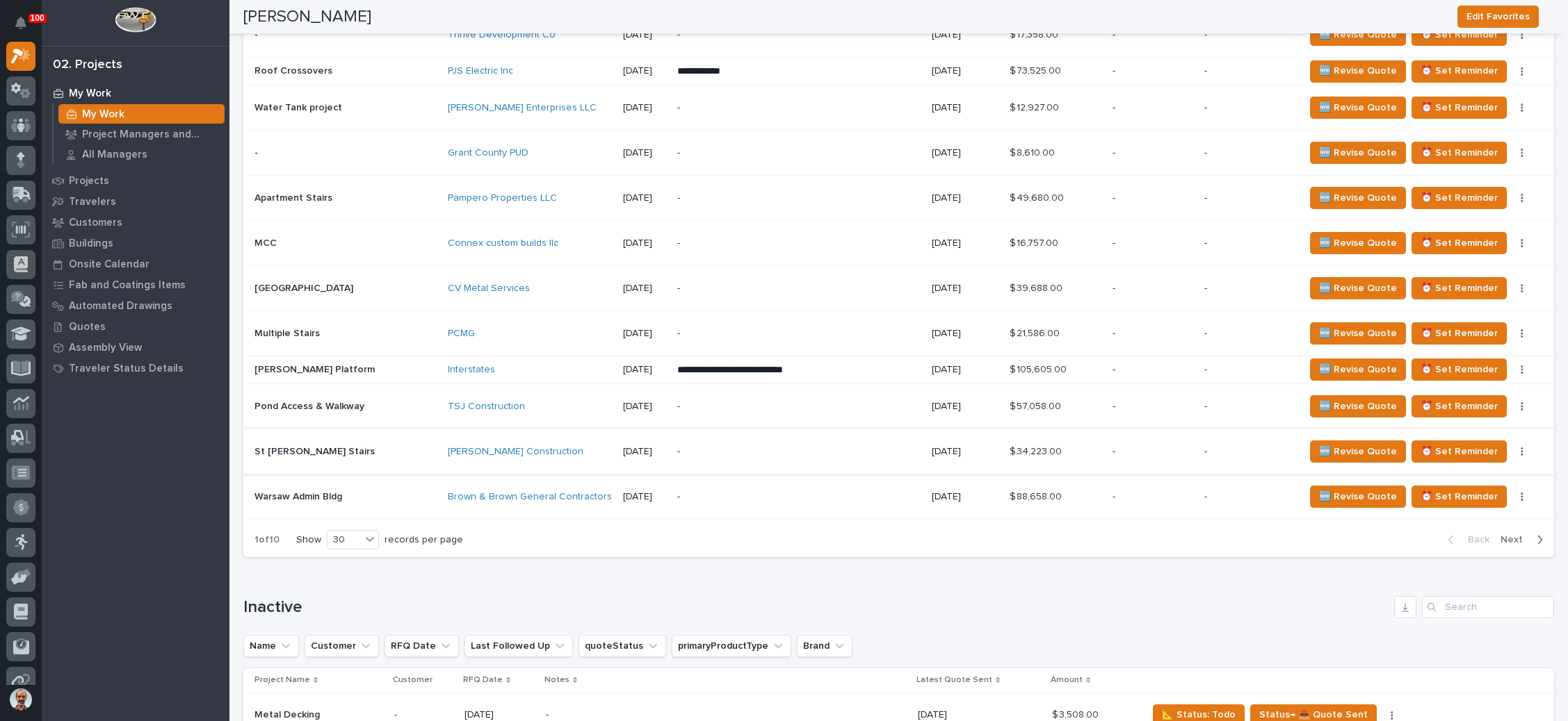
scroll to position [1981, 0]
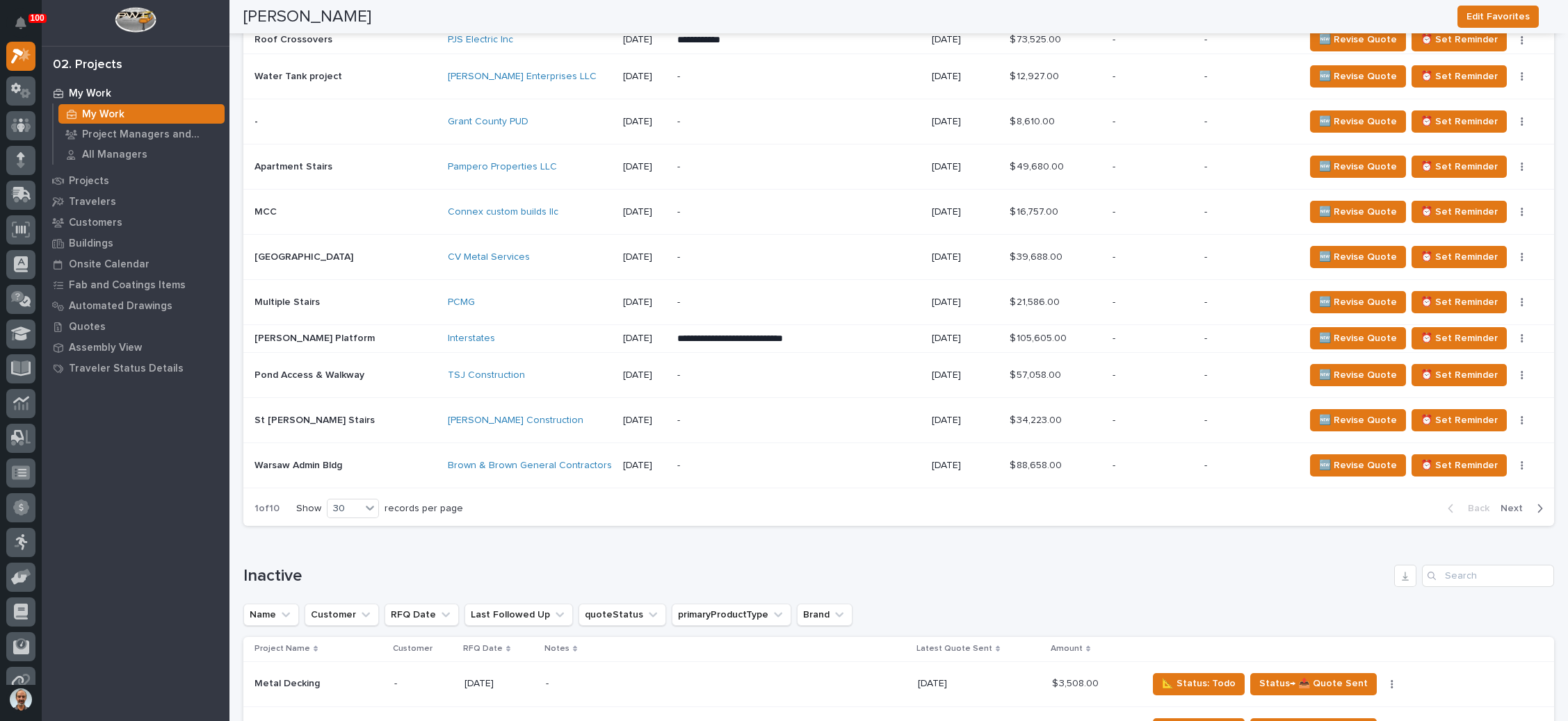
click at [1500, 502] on span "Next" at bounding box center [1515, 509] width 31 height 13
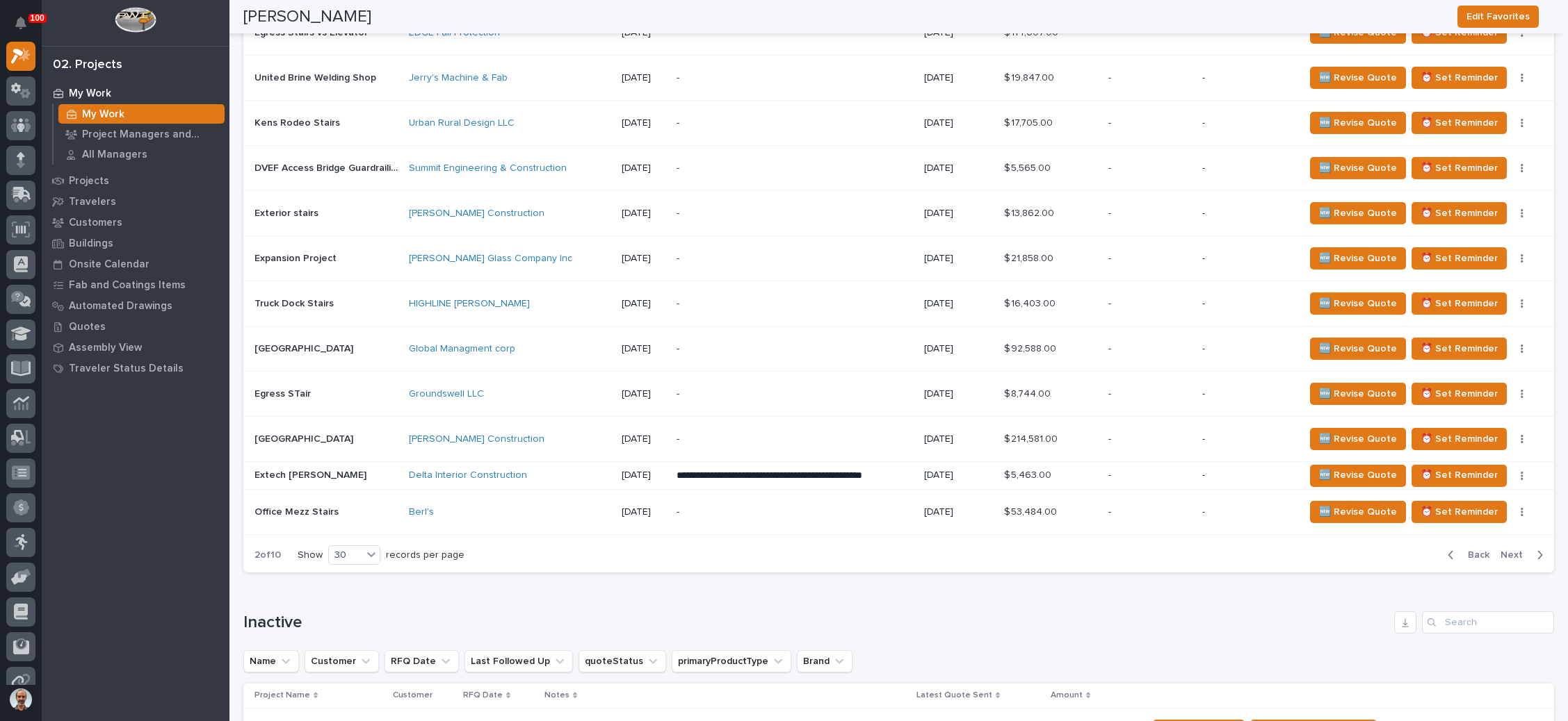
scroll to position [1876, 0]
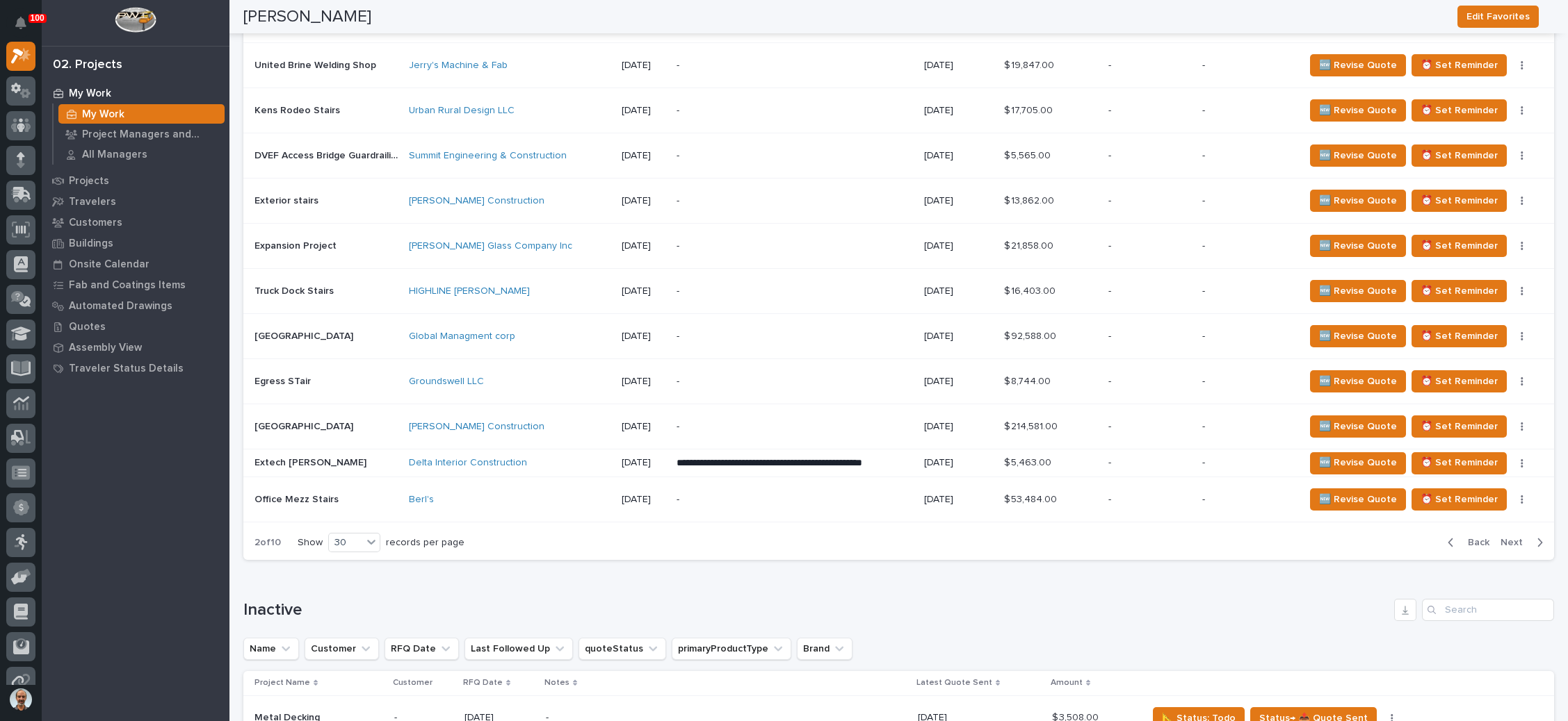
click at [1500, 536] on span "Next" at bounding box center [1515, 542] width 31 height 13
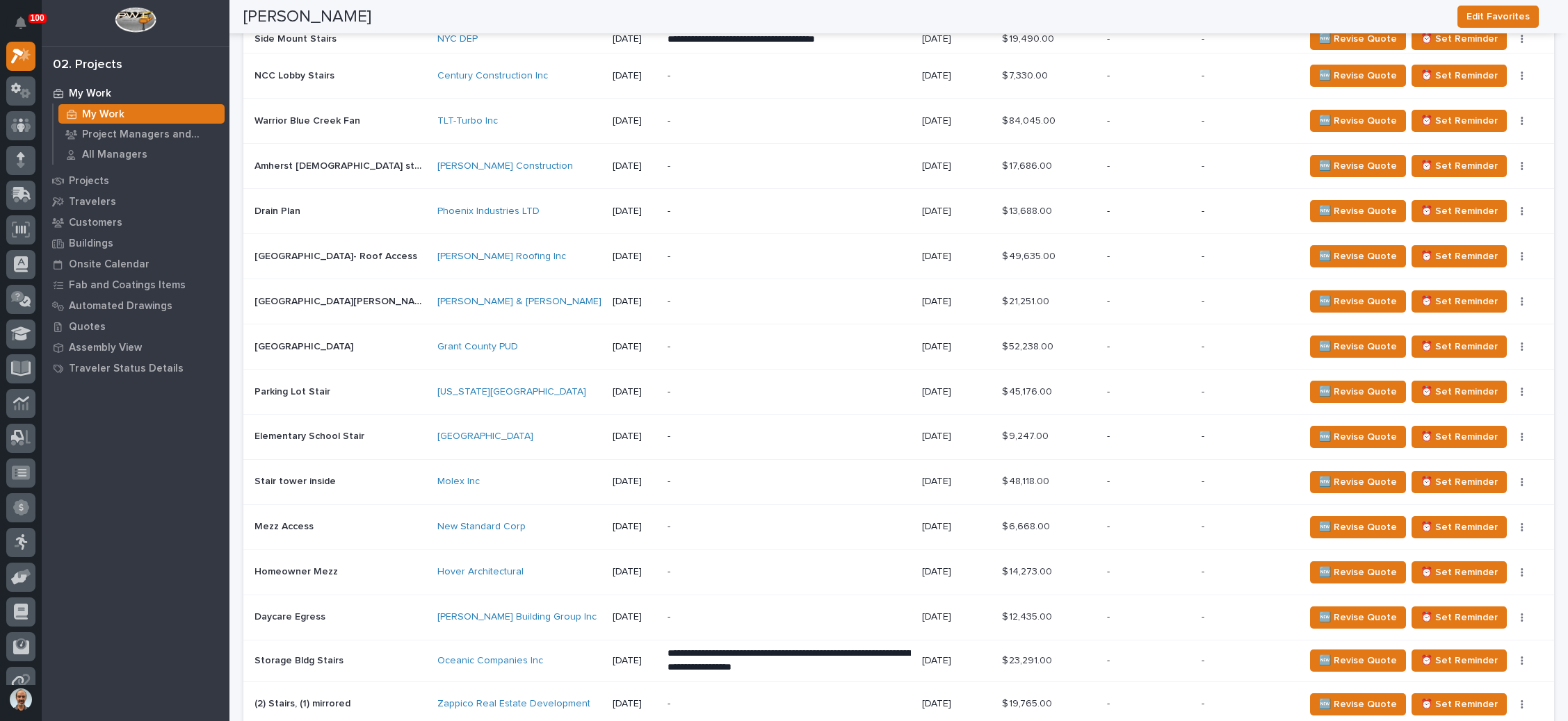
scroll to position [1564, 0]
